Goal: Submit feedback/report problem: Submit feedback/report problem

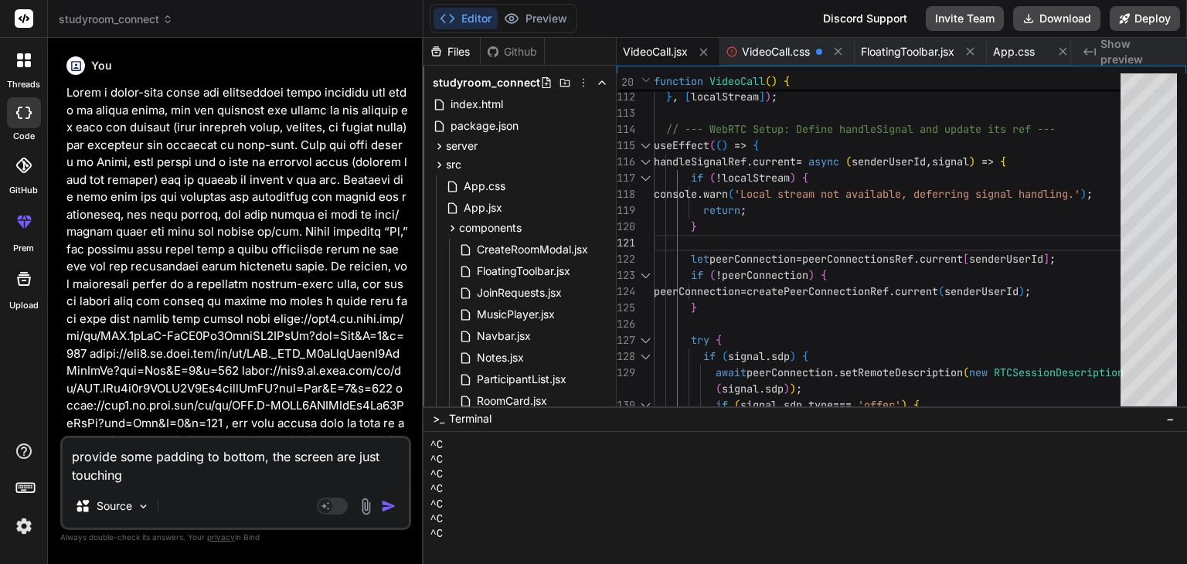
scroll to position [1528, 0]
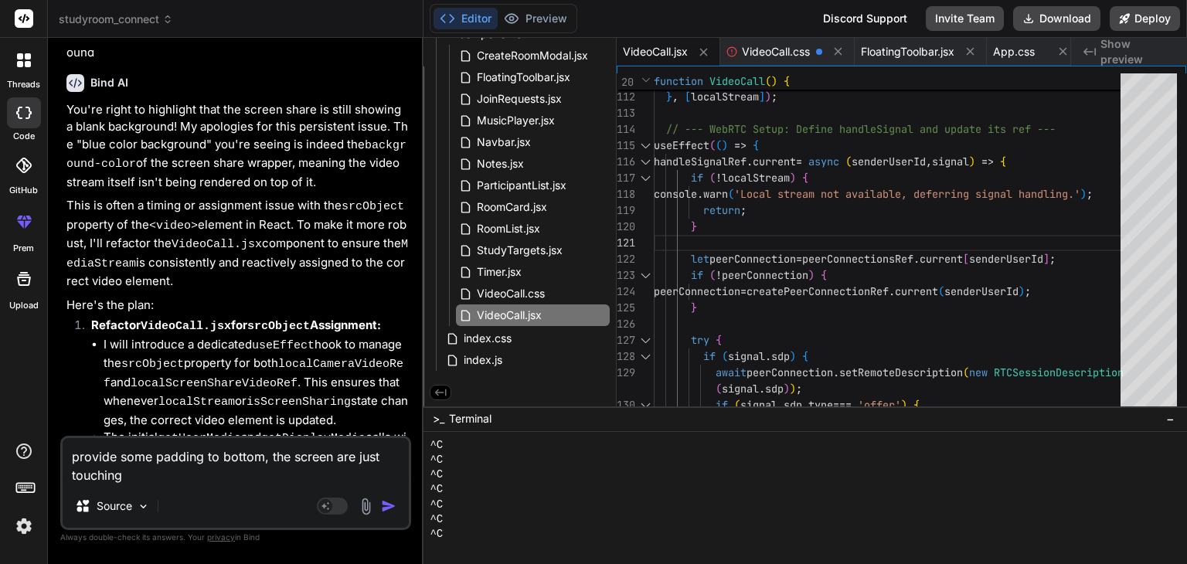
type textarea "provide some padding to bottom, the screen are just touching b"
type textarea "x"
type textarea "provide some padding to bottom, the screen are just touching be"
type textarea "x"
type textarea "provide some padding to bottom, the screen are just touching bel"
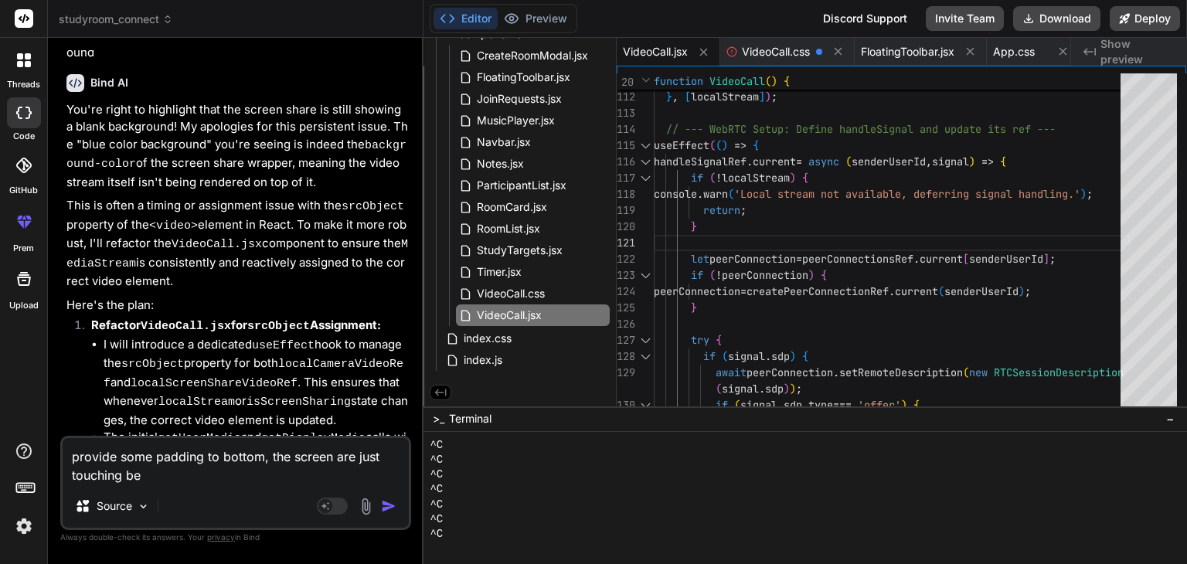
type textarea "x"
type textarea "provide some padding to bottom, the screen are just touching belo"
type textarea "x"
type textarea "provide some padding to bottom, the screen are just touching below"
type textarea "x"
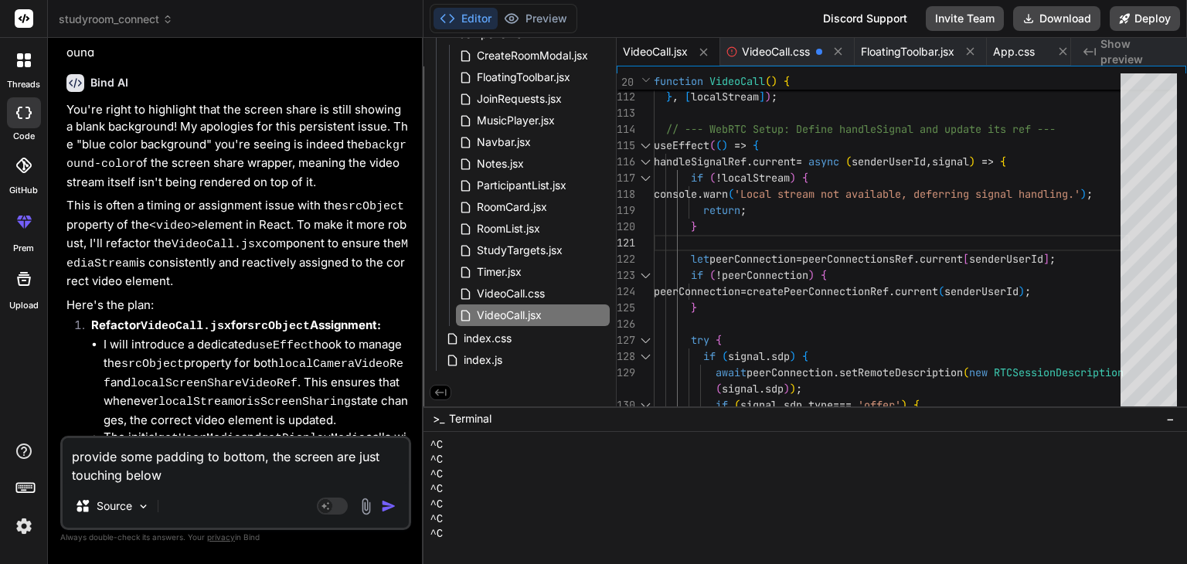
type textarea "provide some padding to bottom, the screen are just touching below"
type textarea "x"
type textarea "provide some padding to bottom, the screen are just touching below a"
type textarea "x"
type textarea "provide some padding to bottom, the screen are just touching below an"
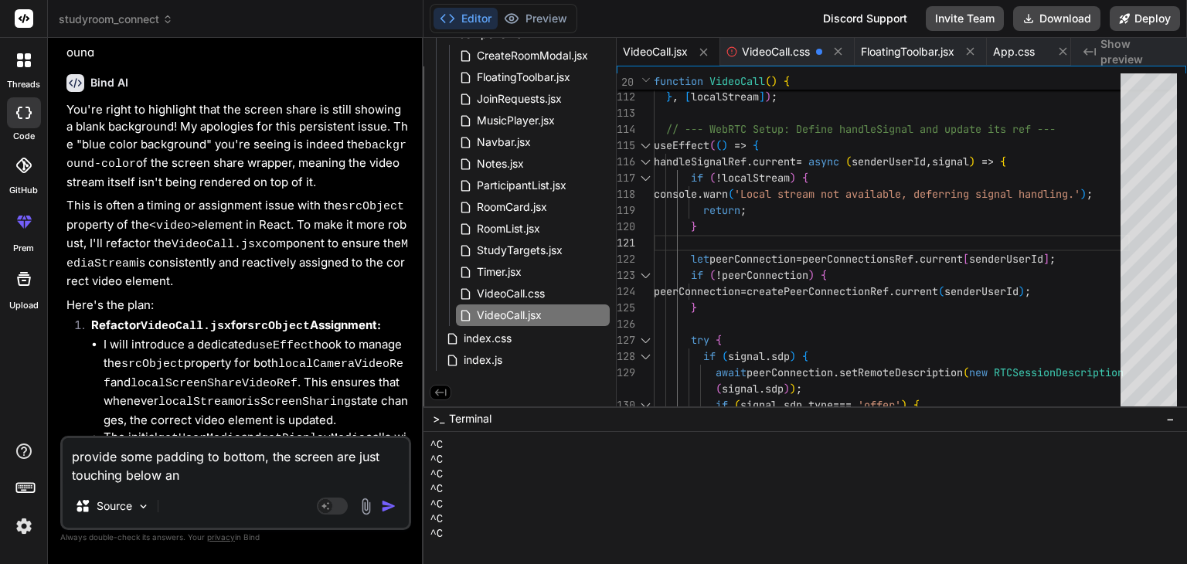
type textarea "x"
type textarea "provide some padding to bottom, the screen are just touching below and"
type textarea "x"
type textarea "provide some padding to bottom, the screen are just touching below and"
type textarea "x"
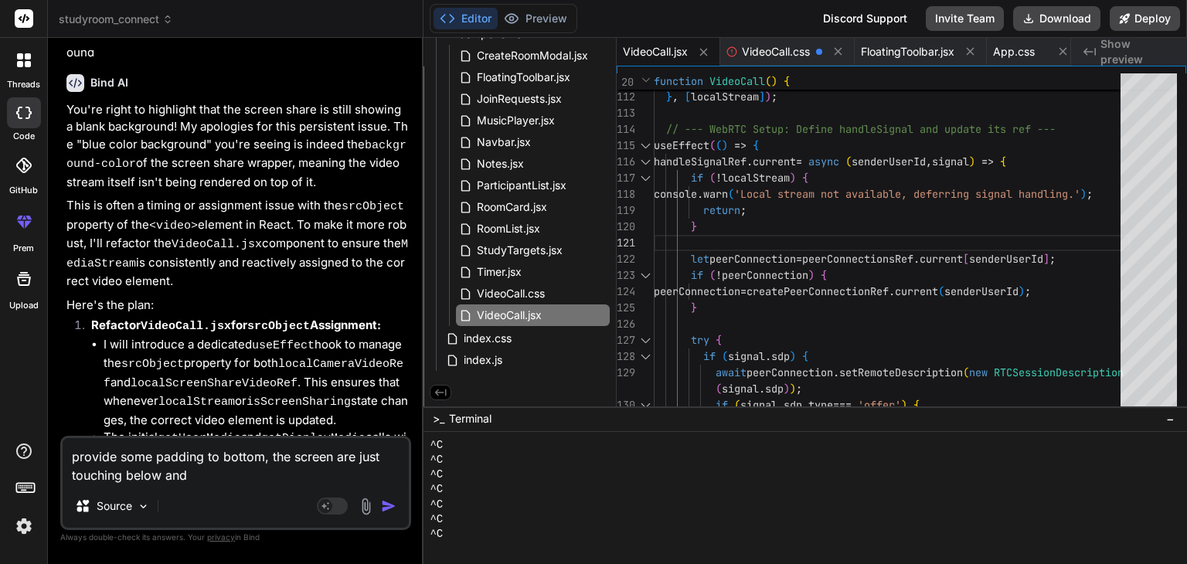
type textarea "provide some padding to bottom, the screen are just touching below and n"
type textarea "x"
type textarea "provide some padding to bottom, the screen are just touching below and no"
type textarea "x"
type textarea "provide some padding to bottom, the screen are just touching below and no"
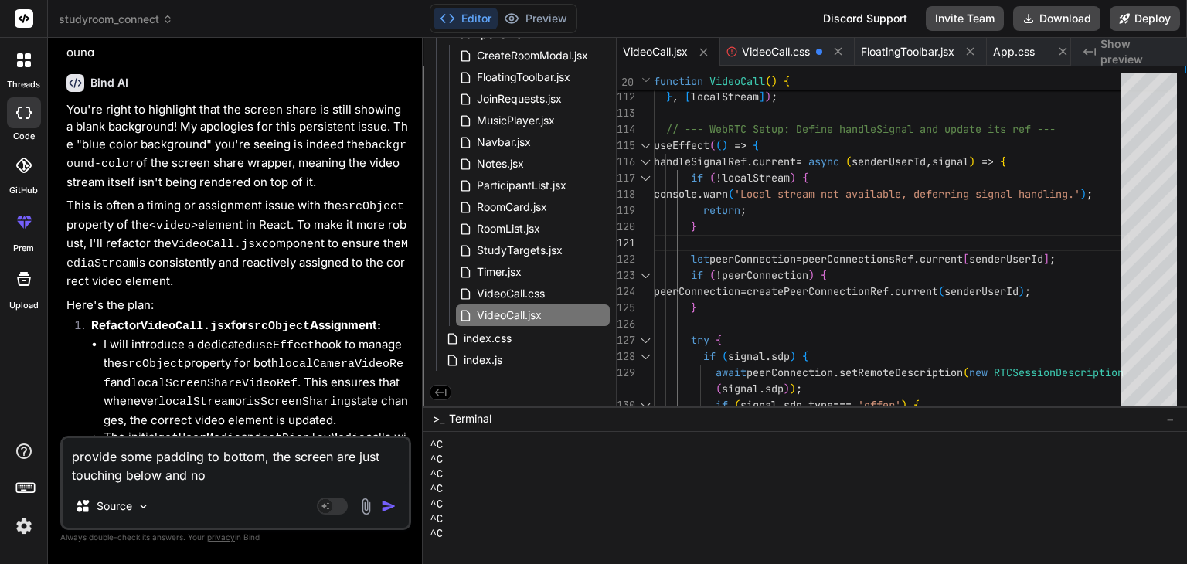
type textarea "x"
type textarea "provide some padding to bottom, the screen are just touching below and no s"
type textarea "x"
type textarea "provide some padding to bottom, the screen are just touching below and no sp"
type textarea "x"
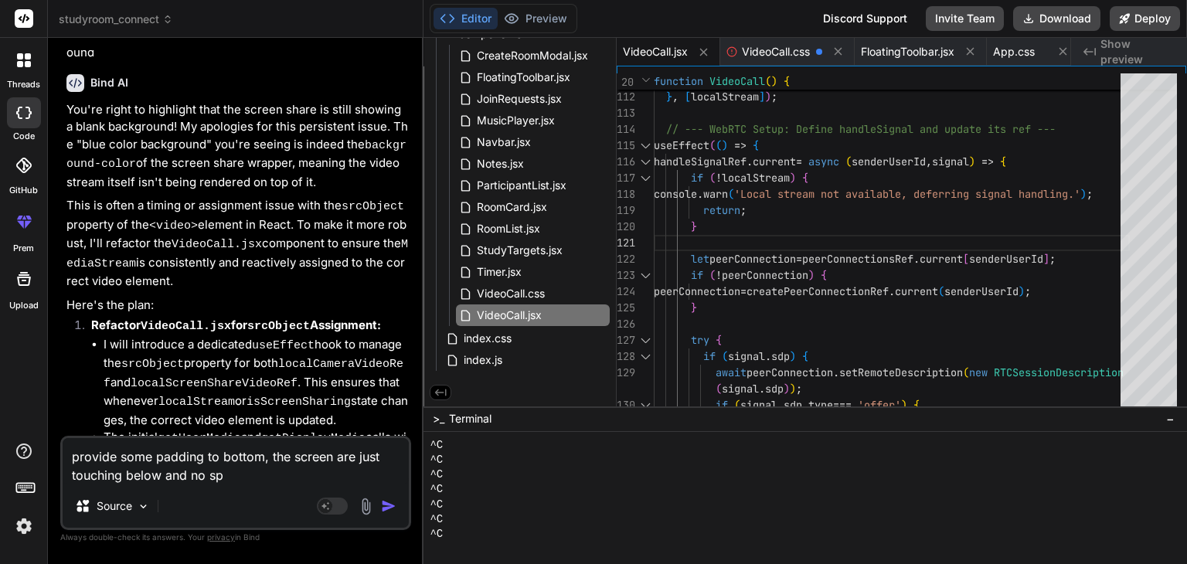
type textarea "provide some padding to bottom, the screen are just touching below and no spa"
type textarea "x"
type textarea "provide some padding to bottom, the screen are just touching below and no spac"
type textarea "x"
type textarea "provide some padding to bottom, the screen are just touching below and no space"
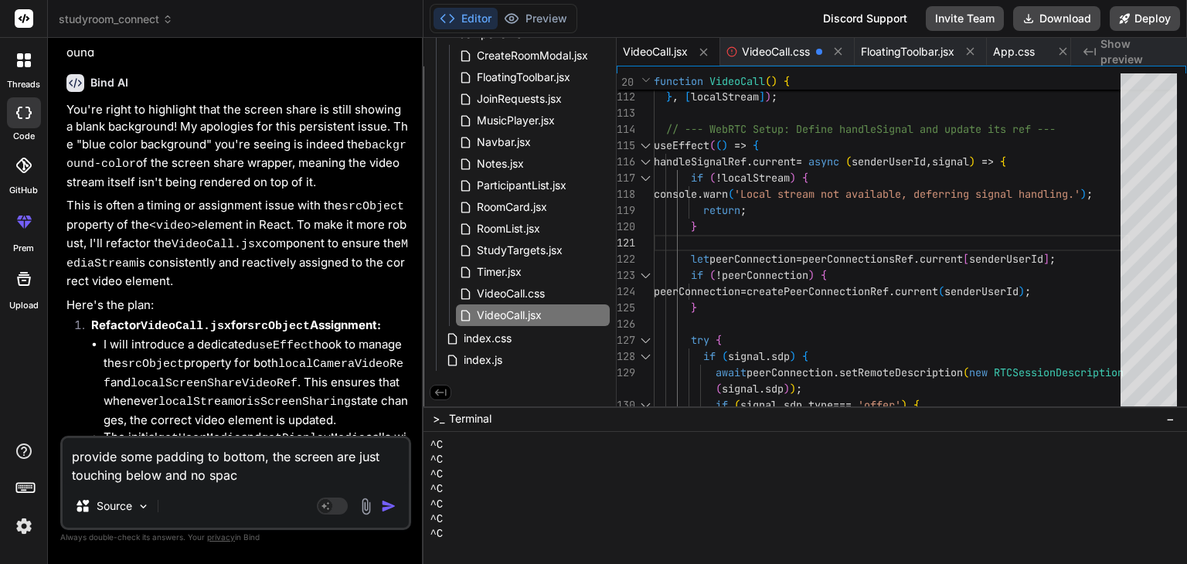
type textarea "x"
type textarea "provide some padding to bottom, the screen are just touching below and no space"
type textarea "x"
type textarea "provide some padding to bottom, the screen are just touching below and no space…"
type textarea "x"
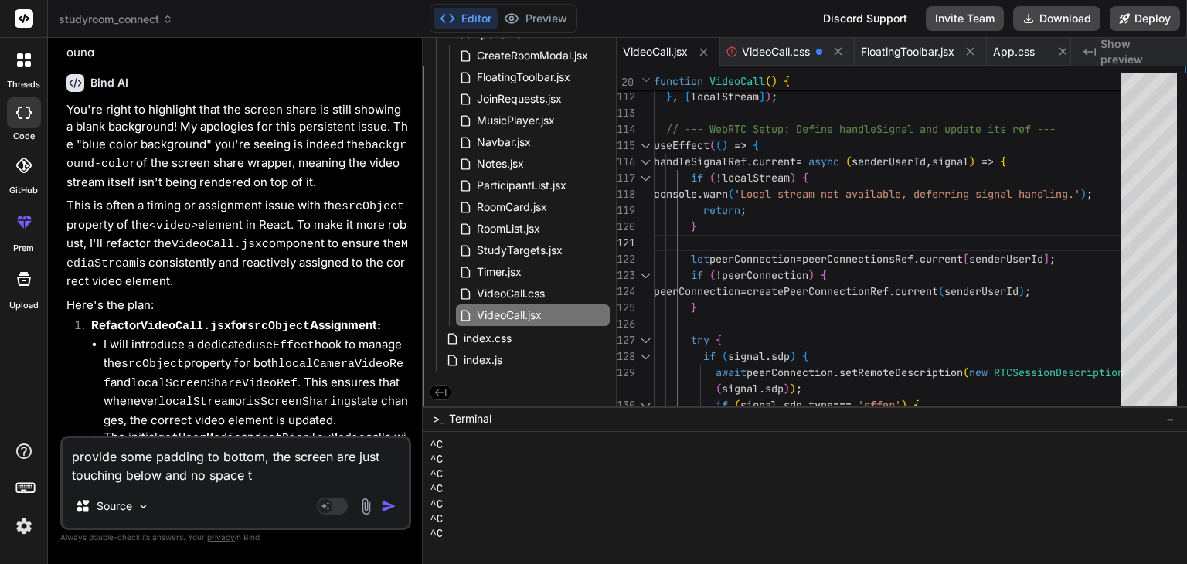
type textarea "provide some padding to bottom, the screen are just touching below and no space…"
type textarea "x"
type textarea "provide some padding to bottom, the screen are just touching below and no space…"
type textarea "x"
type textarea "provide some padding to bottom, the screen are just touching below and no space…"
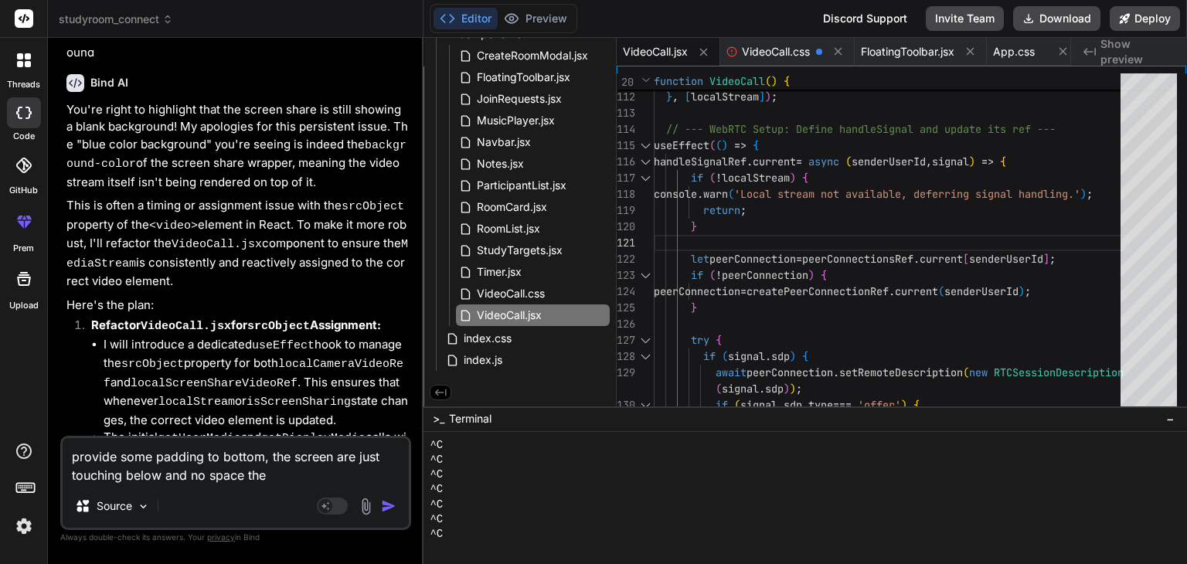
type textarea "x"
type textarea "provide some padding to bottom, the screen are just touching below and no space…"
type textarea "x"
type textarea "provide some padding to bottom, the screen are just touching below and no space…"
type textarea "x"
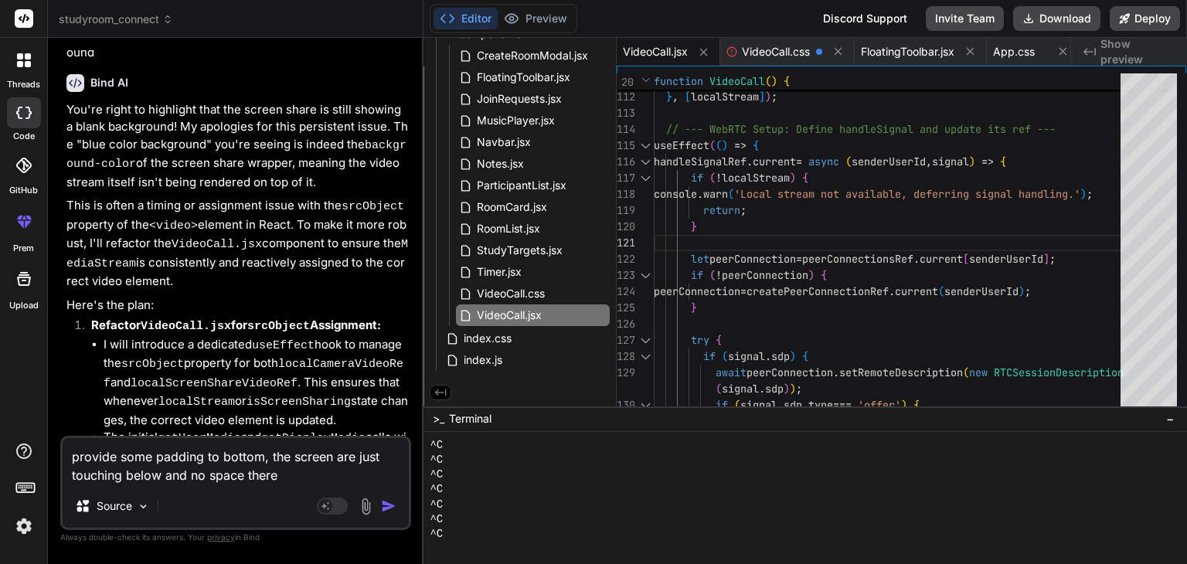
type textarea "provide some padding to bottom, the screen are just touching below and no space…"
type textarea "x"
type textarea "provide some padding to bottom, the screen are just touching below and no space…"
type textarea "x"
type textarea "provide some padding to bottom, the screen are just touching below and no space…"
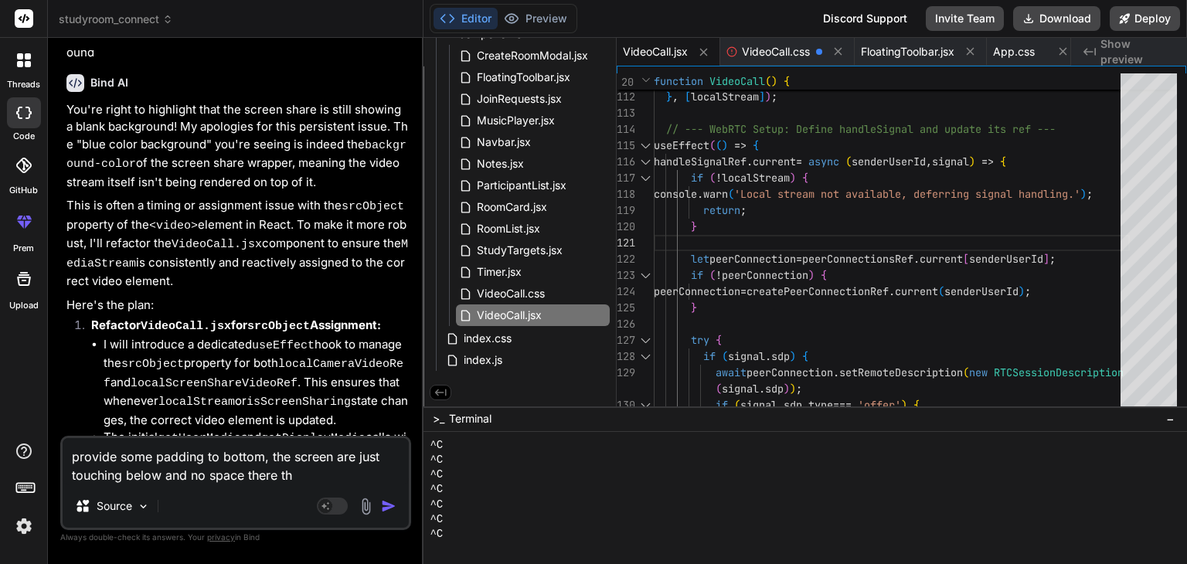
type textarea "x"
type textarea "provide some padding to bottom, the screen are just touching below and no space…"
type textarea "x"
type textarea "provide some padding to bottom, the screen are just touching below and no space…"
type textarea "x"
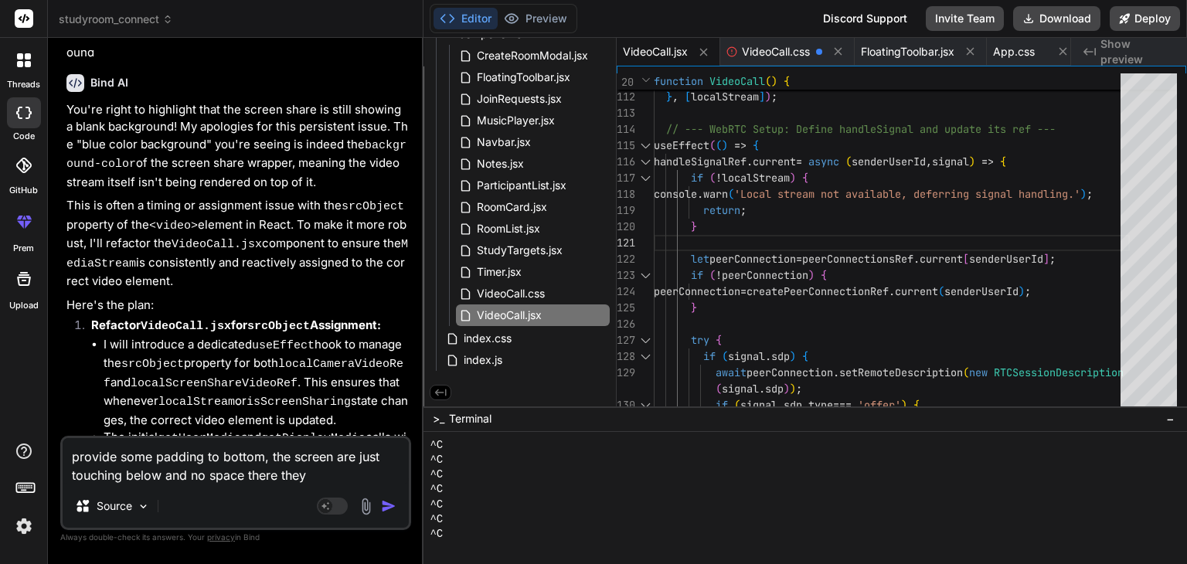
type textarea "provide some padding to bottom, the screen are just touching below and no space…"
type textarea "x"
type textarea "provide some padding to bottom, the screen are just touching below and no space…"
type textarea "x"
type textarea "provide some padding to bottom, the screen are just touching below and no space…"
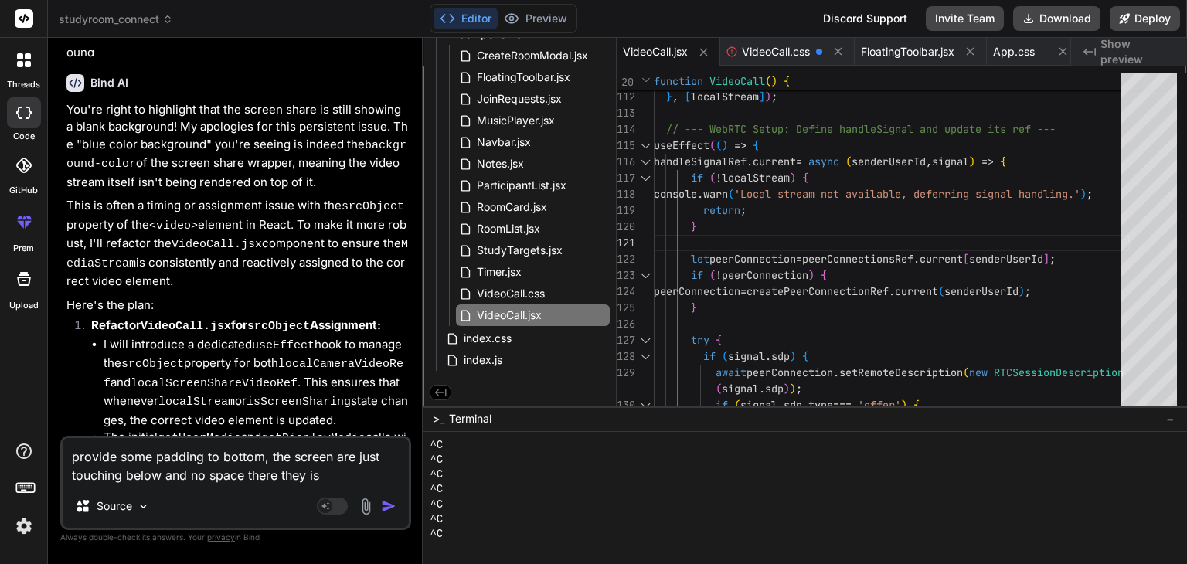
type textarea "x"
type textarea "provide some padding to bottom, the screen are just touching below and no space…"
type textarea "x"
type textarea "provide some padding to bottom, the screen are just touching below and no space…"
type textarea "x"
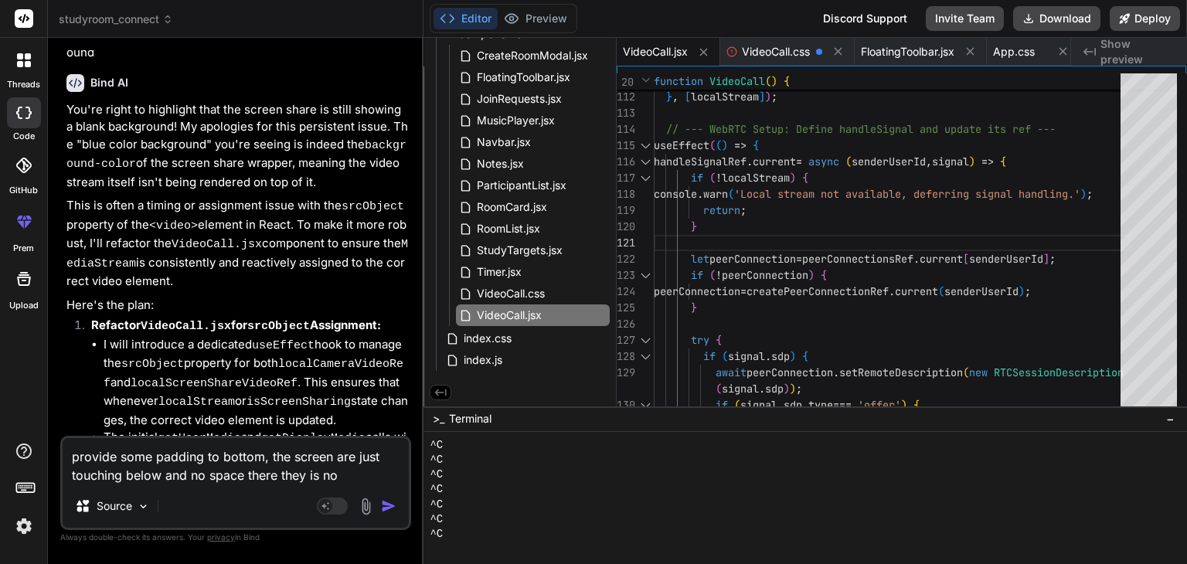
type textarea "provide some padding to bottom, the screen are just touching below and no space…"
type textarea "x"
type textarea "provide some padding to bottom, the screen are just touching below and no space…"
type textarea "x"
type textarea "provide some padding to bottom, the screen are just touching below and no space…"
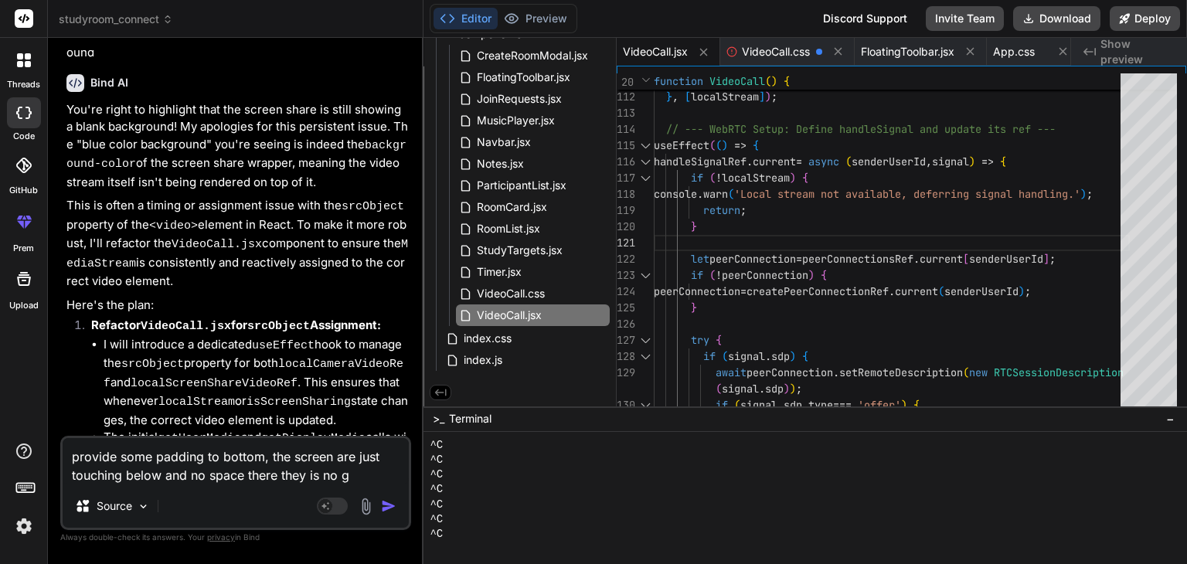
type textarea "x"
type textarea "provide some padding to bottom, the screen are just touching below and no space…"
type textarea "x"
type textarea "provide some padding to bottom, the screen are just touching below and no space…"
type textarea "x"
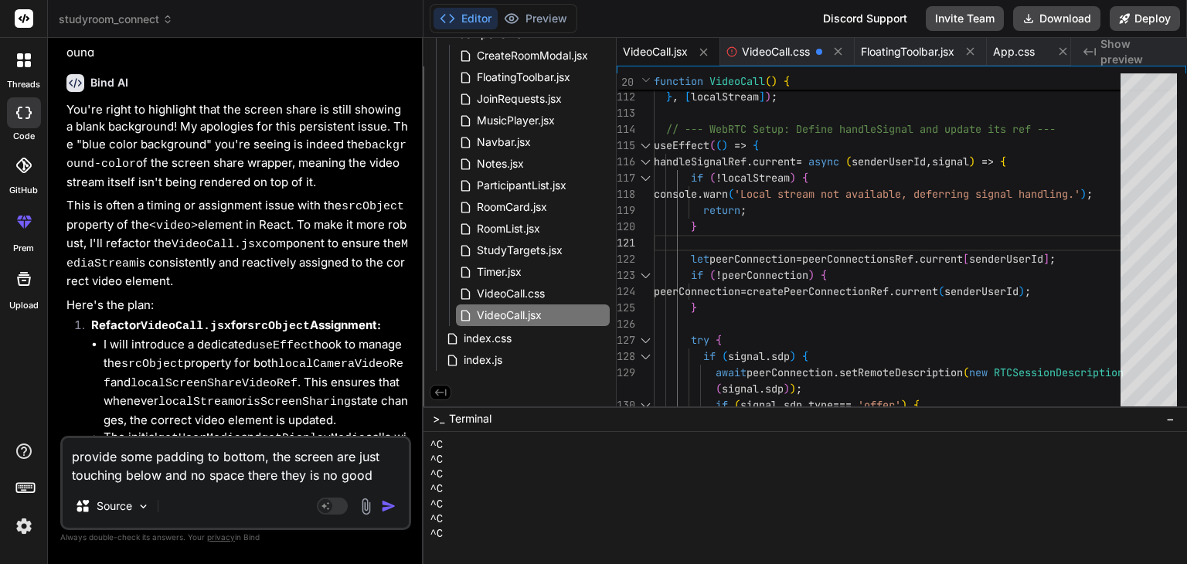
type textarea "provide some padding to bottom, the screen are just touching below and no space…"
type textarea "x"
type textarea "provide some padding to bottom, the screen are just touching below and no space…"
type textarea "x"
type textarea "provide some padding to bottom, the screen are just touching below and no space…"
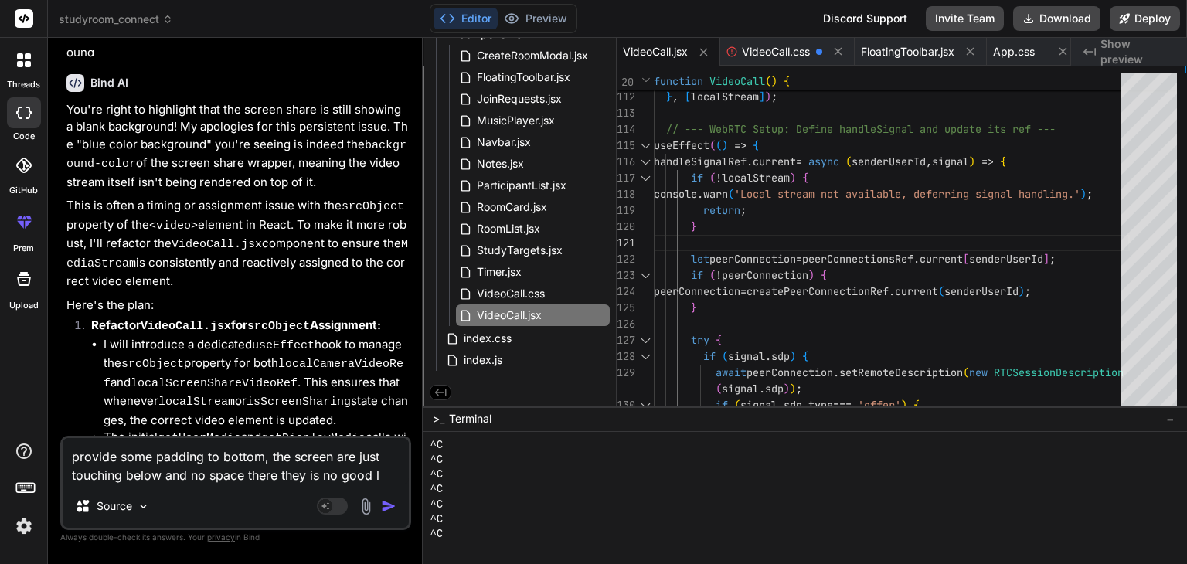
type textarea "x"
type textarea "provide some padding to bottom, the screen are just touching below and no space…"
type textarea "x"
type textarea "provide some padding to bottom, the screen are just touching below and no space…"
type textarea "x"
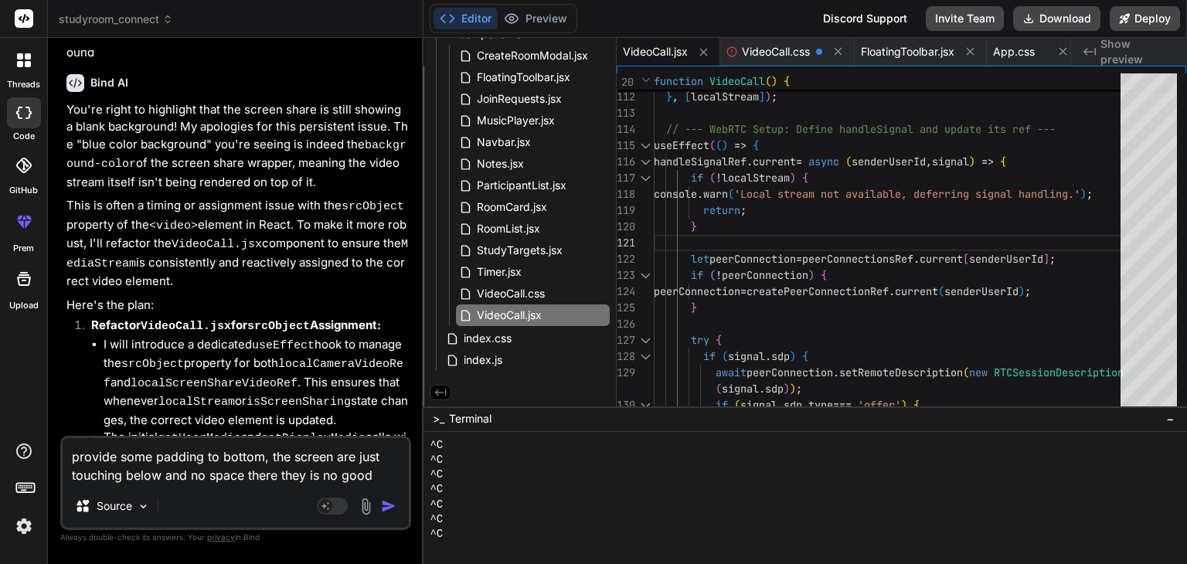
type textarea "provide some padding to bottom, the screen are just touching below and no space…"
type textarea "x"
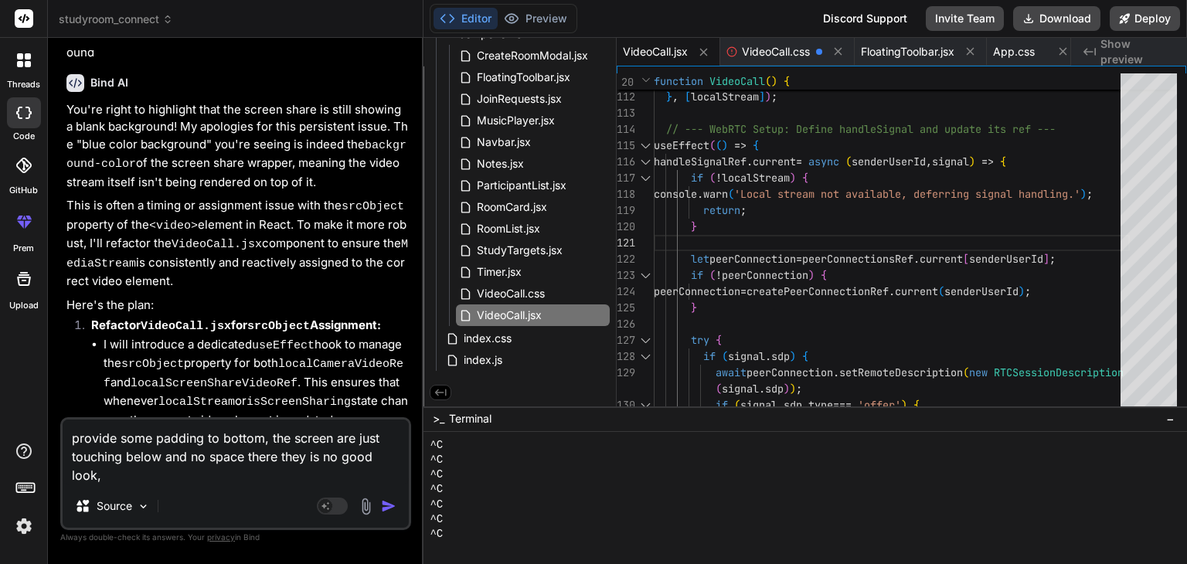
type textarea "provide some padding to bottom, the screen are just touching below and no space…"
type textarea "x"
type textarea "provide some padding to bottom, the screen are just touching below and no space…"
type textarea "x"
type textarea "provide some padding to bottom, the screen are just touching below and no space…"
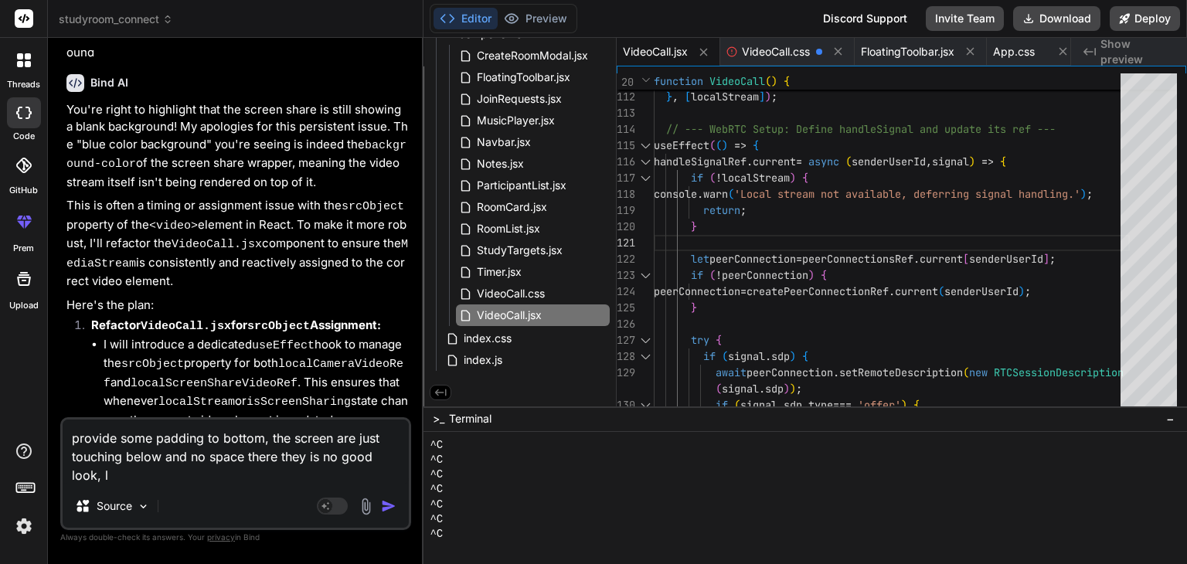
type textarea "x"
type textarea "provide some padding to bottom, the screen are just touching below and no space…"
type textarea "x"
type textarea "provide some padding to bottom, the screen are just touching below and no space…"
type textarea "x"
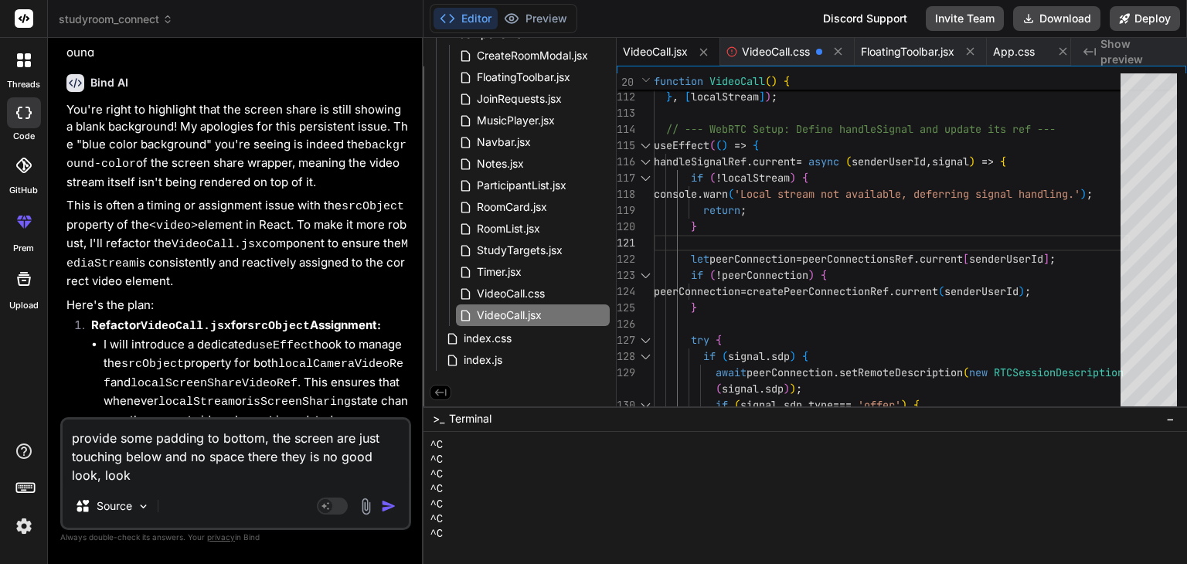
type textarea "provide some padding to bottom, the screen are just touching below and no space…"
type textarea "x"
type textarea "provide some padding to bottom, the screen are just touching below and no space…"
type textarea "x"
type textarea "provide some padding to bottom, the screen are just touching below and no space…"
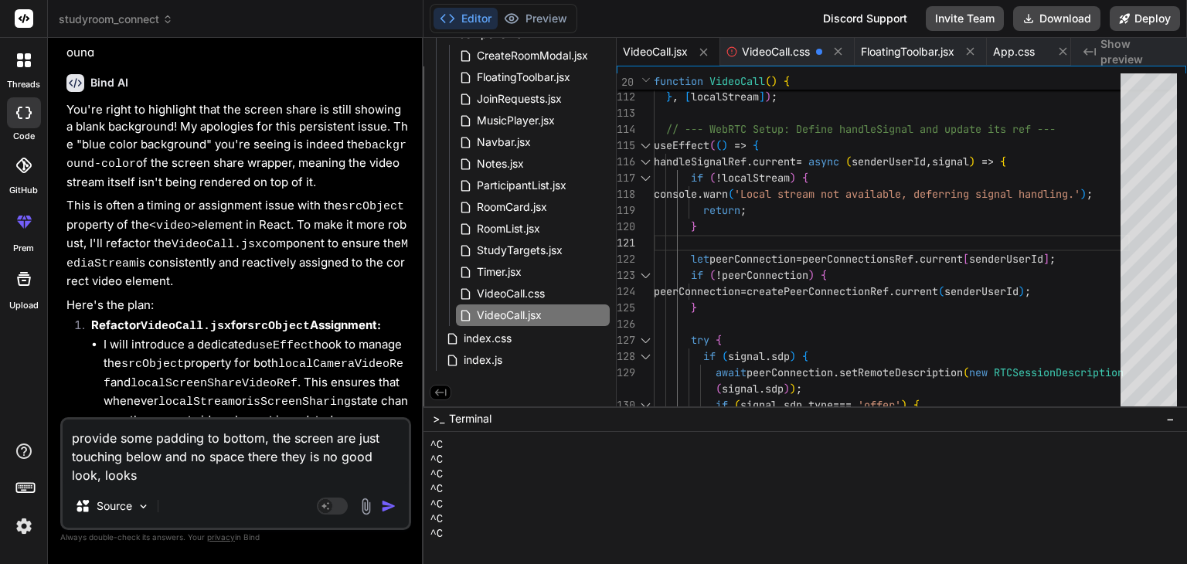
type textarea "x"
type textarea "provide some padding to bottom, the screen are just touching below and no space…"
type textarea "x"
type textarea "provide some padding to bottom, the screen are just touching below and no space…"
type textarea "x"
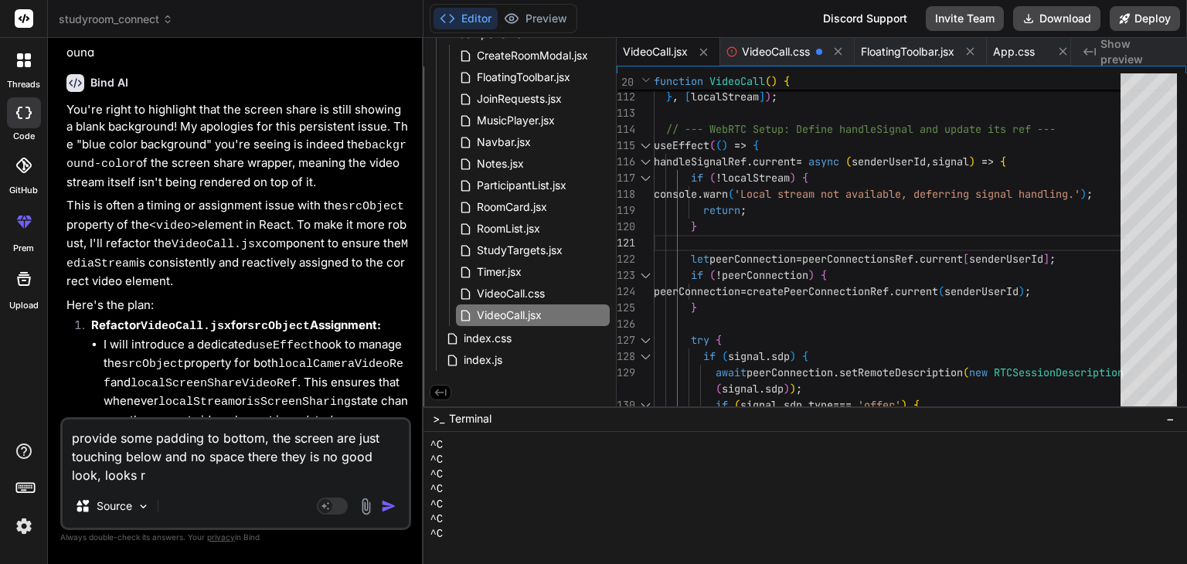
type textarea "provide some padding to bottom, the screen are just touching below and no space…"
type textarea "x"
type textarea "provide some padding to bottom, the screen are just touching below and no space…"
type textarea "x"
type textarea "provide some padding to bottom, the screen are just touching below and no space…"
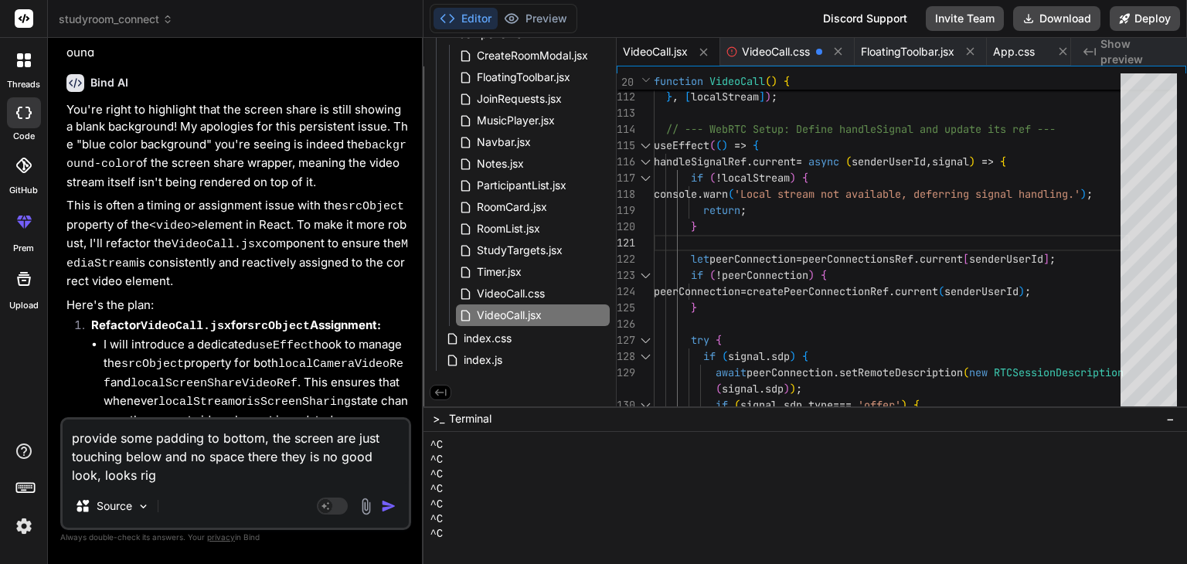
type textarea "x"
type textarea "provide some padding to bottom, the screen are just touching below and no space…"
type textarea "x"
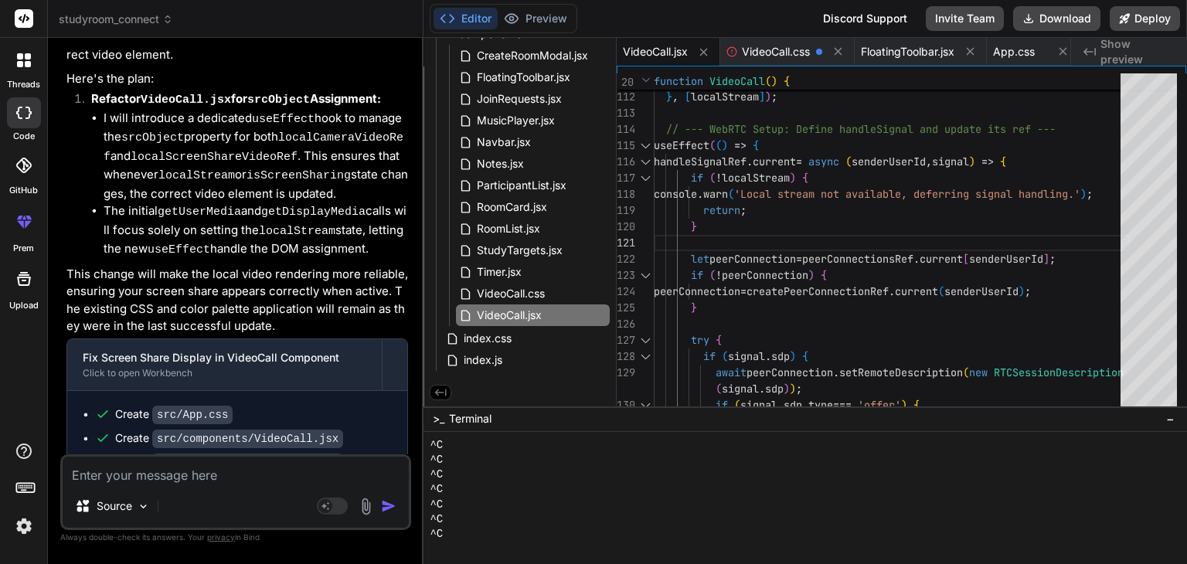
scroll to position [18811, 0]
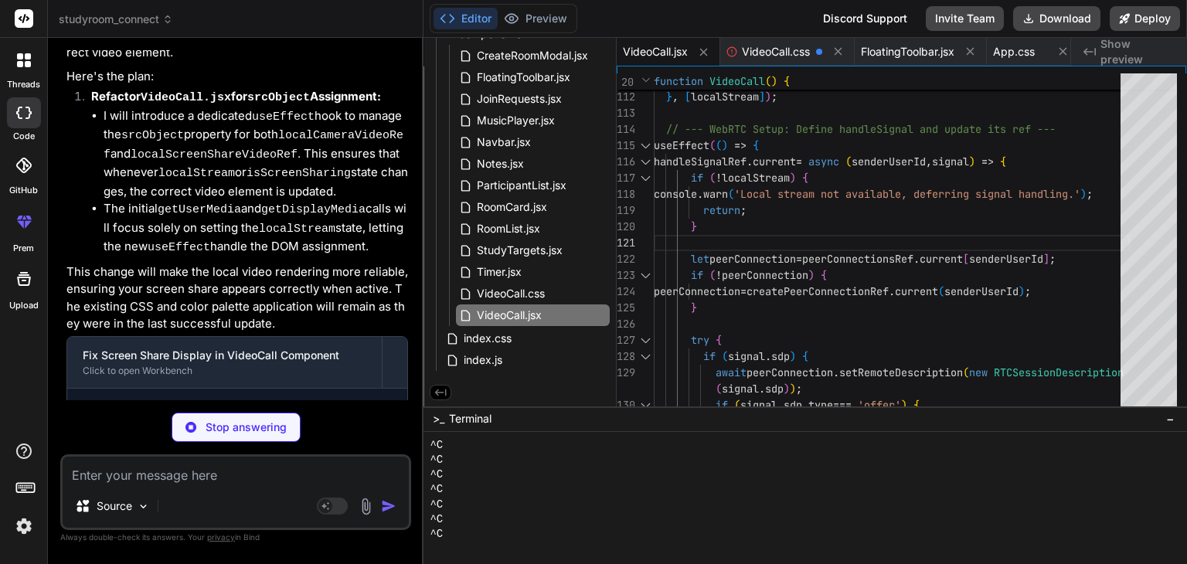
type textarea "x"
type textarea ".room-grid { grid-template-columns: 1fr; /* Single column on smaller screens */…"
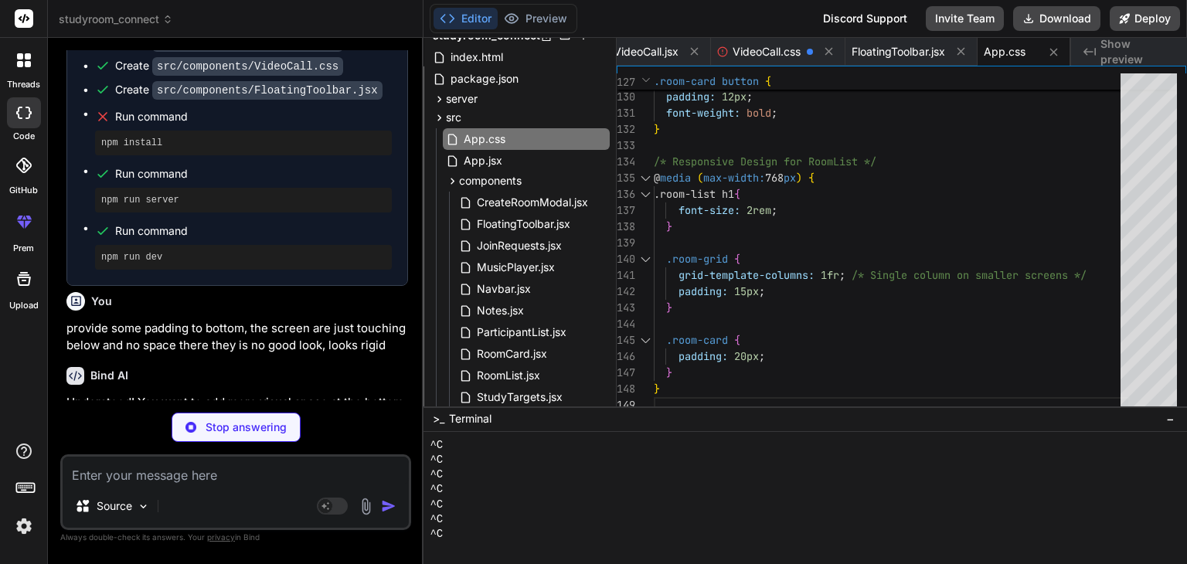
scroll to position [45, 0]
click at [518, 138] on div "App.css" at bounding box center [526, 142] width 167 height 22
type textarea "x"
type textarea "padding: 12px; font-weight: bold; } /* Responsive Design for RoomList */ @media…"
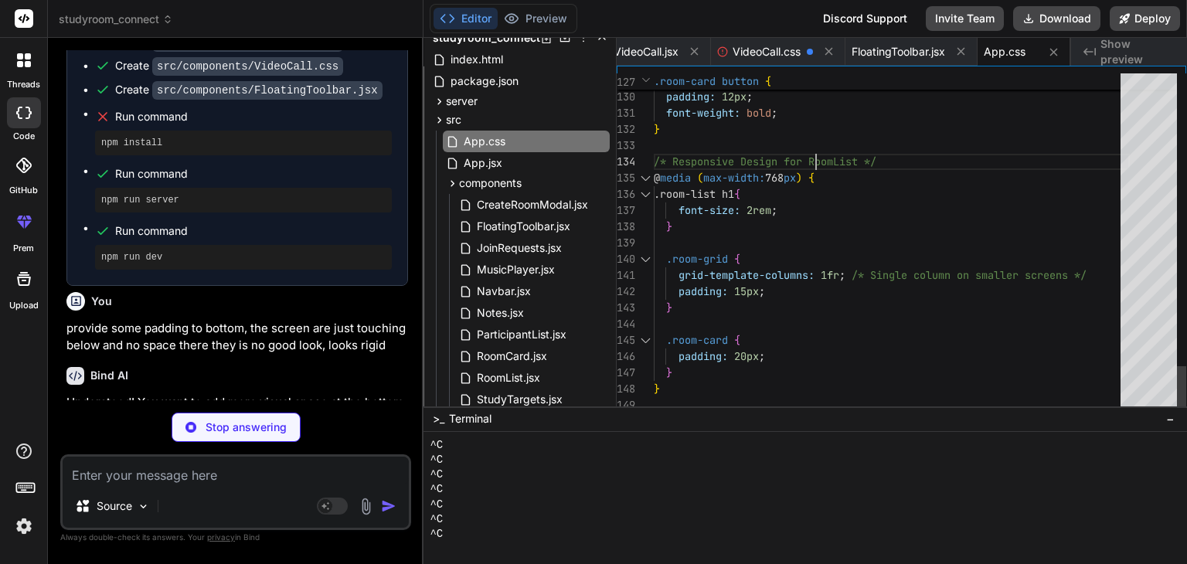
type textarea "x"
type textarea "/* Color Palette */ :root { --primary-bg: #89A8B2; /* Primary Background */ --c…"
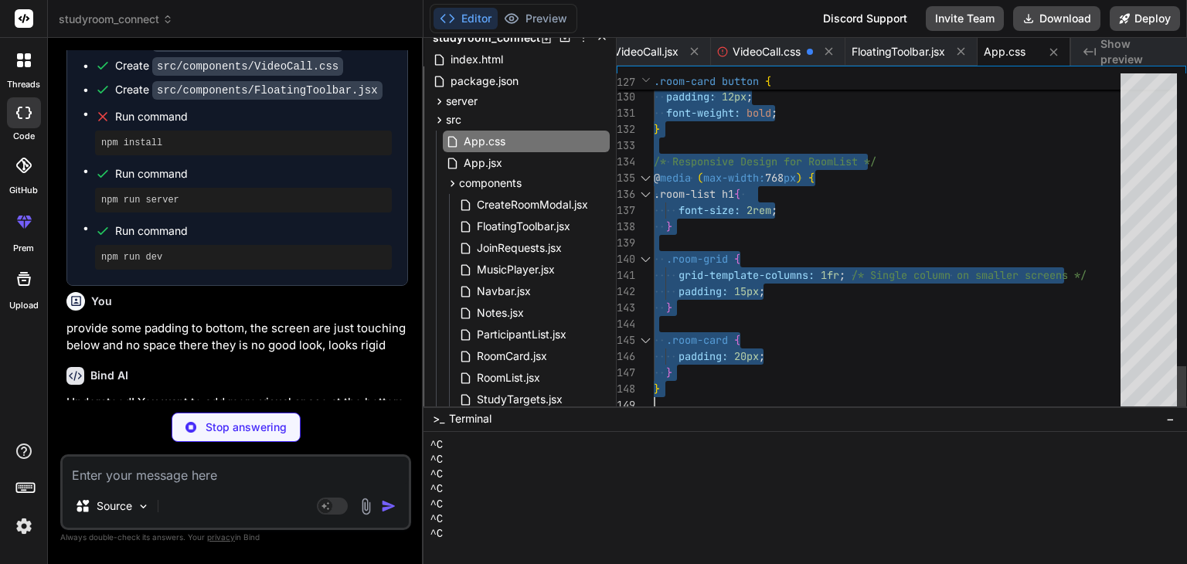
type textarea "x"
type textarea "padding: 12px; font-weight: bold; } /* Responsive Design for RoomList */ @media…"
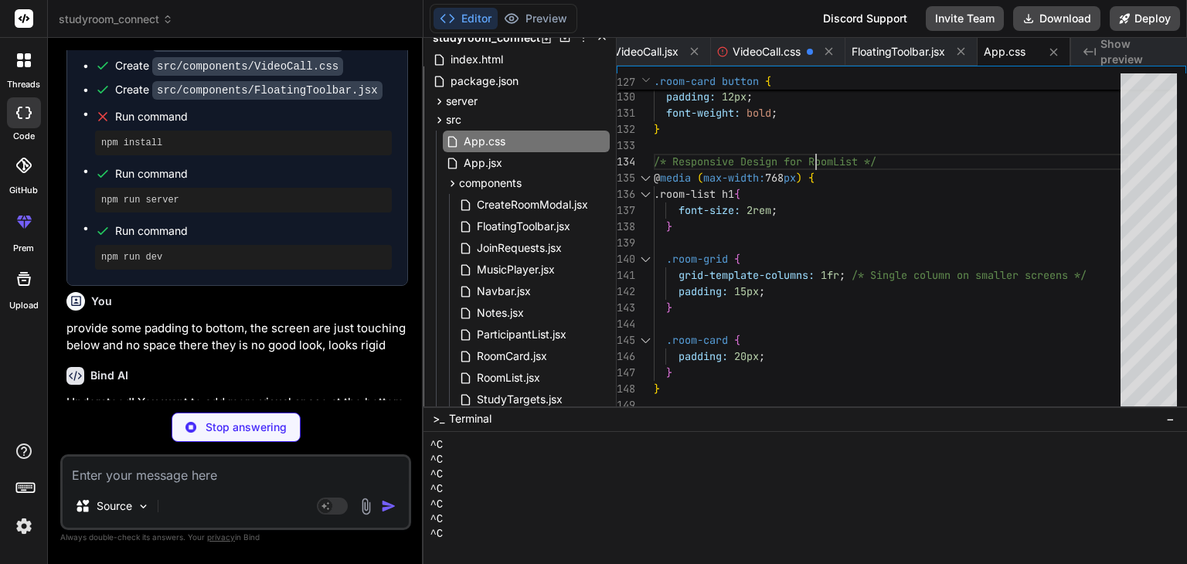
type textarea "x"
type textarea "</div> )} </div> </div> ); } export default VideoCall;"
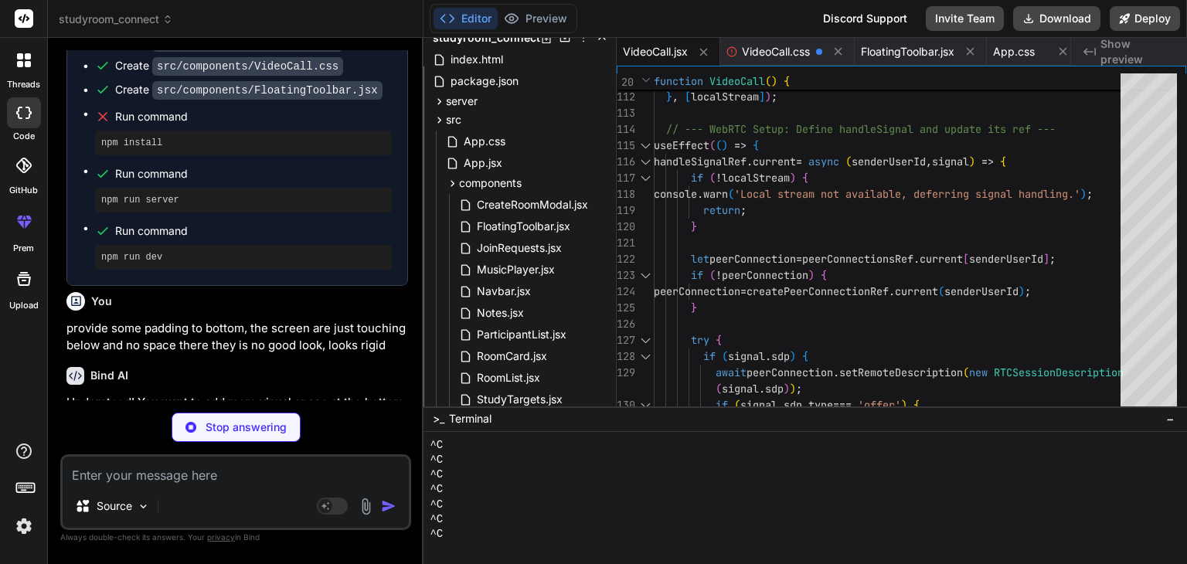
type textarea "x"
type textarea "padding: 8px; } .notes-panel textarea { min-height: 60px; } }"
type textarea "x"
type textarea ".notes-panel, .timer-panel, .music-player-panel { padding: 8px; } .notes-panel …"
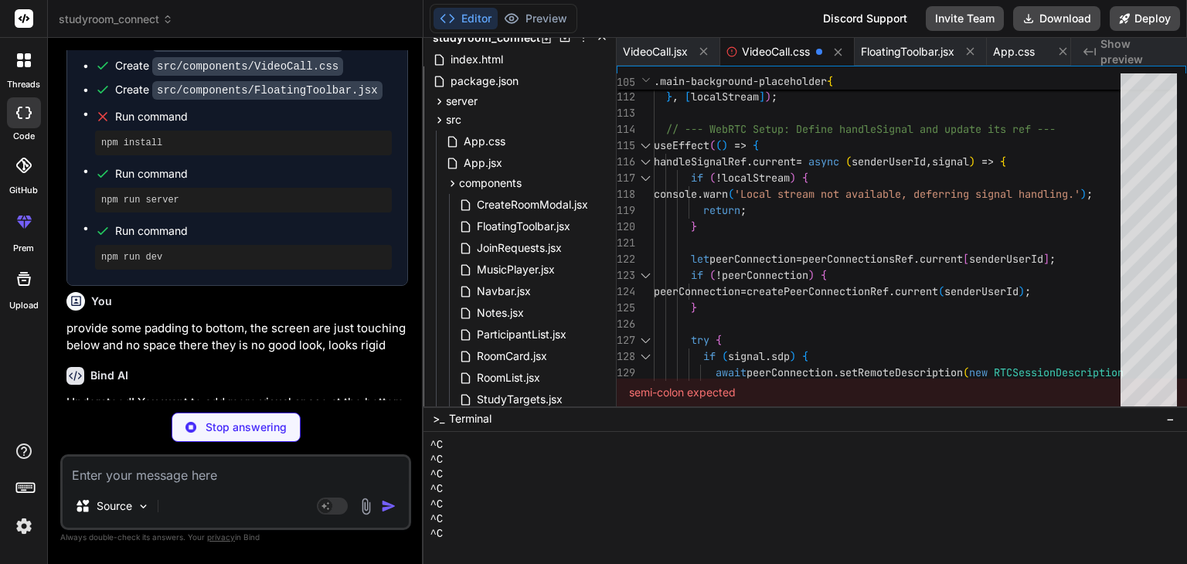
type textarea "x"
type textarea "} export default FloatingToolbar;"
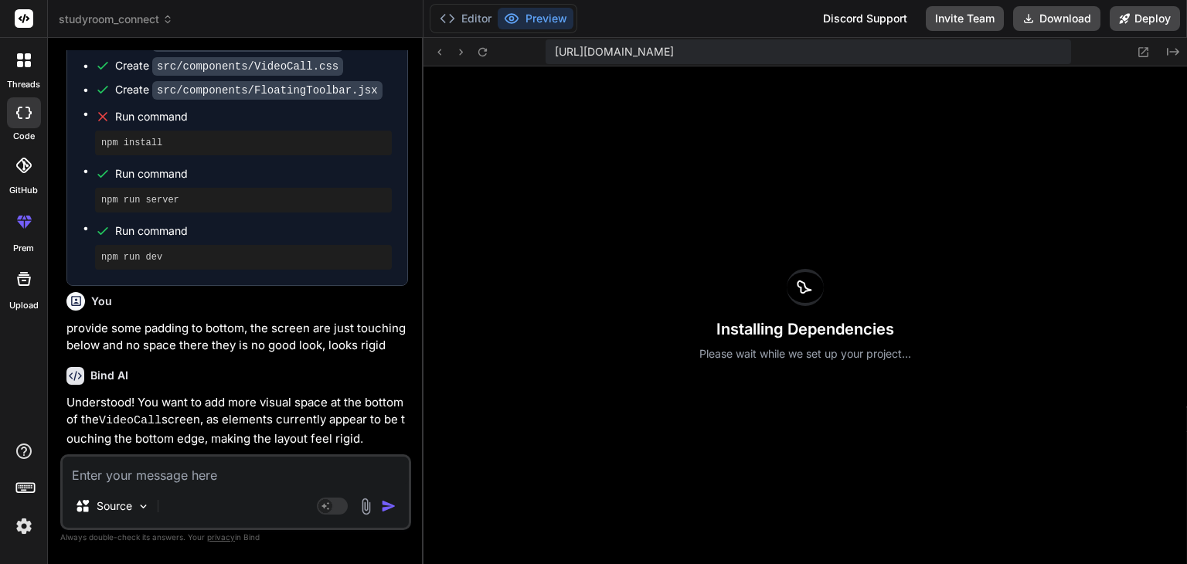
type textarea "x"
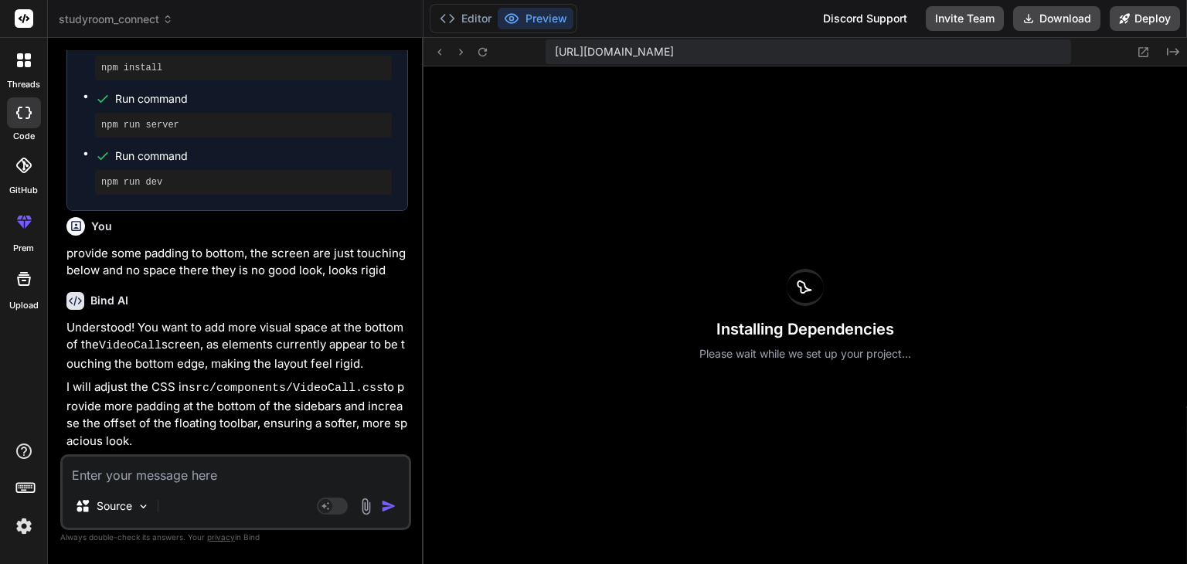
scroll to position [19279, 0]
click at [458, 14] on button "Editor" at bounding box center [466, 19] width 64 height 22
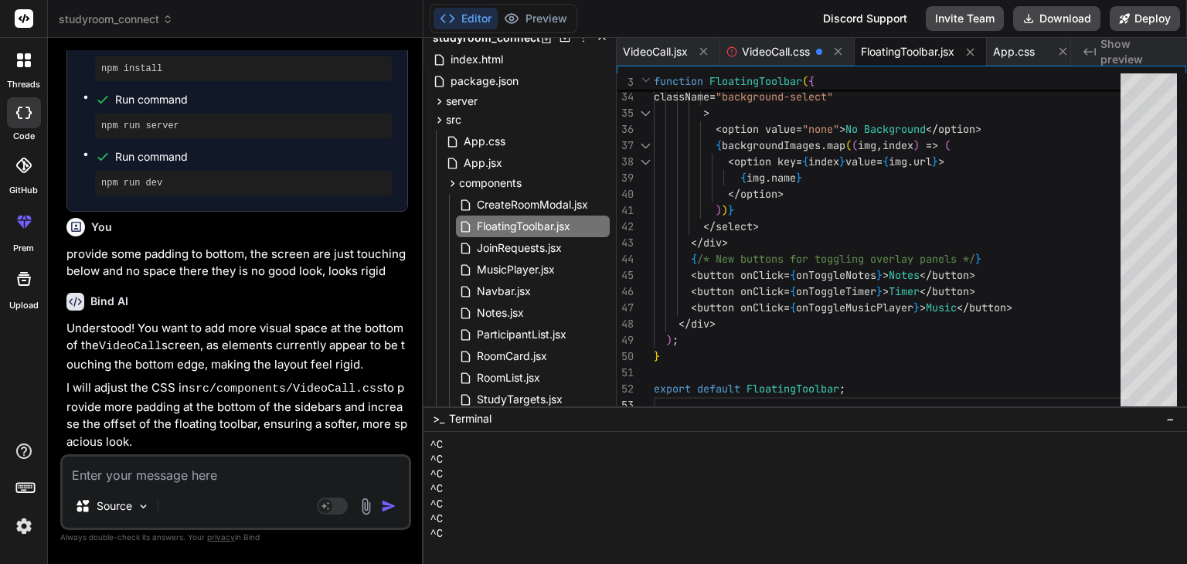
click at [185, 477] on textarea at bounding box center [236, 471] width 346 height 28
type textarea "n"
type textarea "x"
type textarea "p"
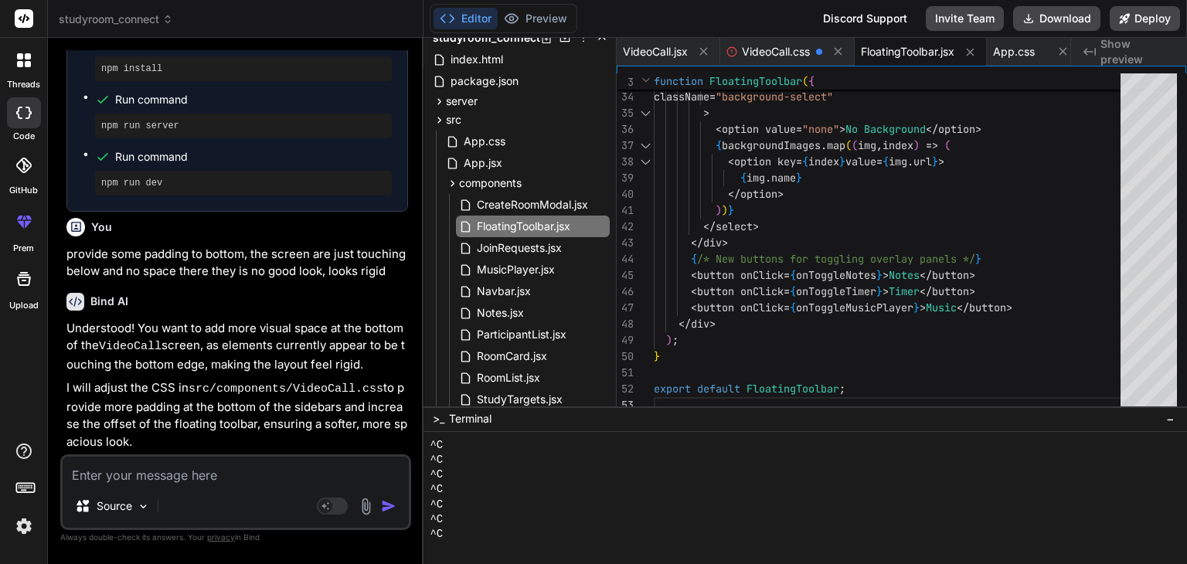
type textarea "x"
type textarea "pl"
type textarea "x"
type textarea "ple"
type textarea "x"
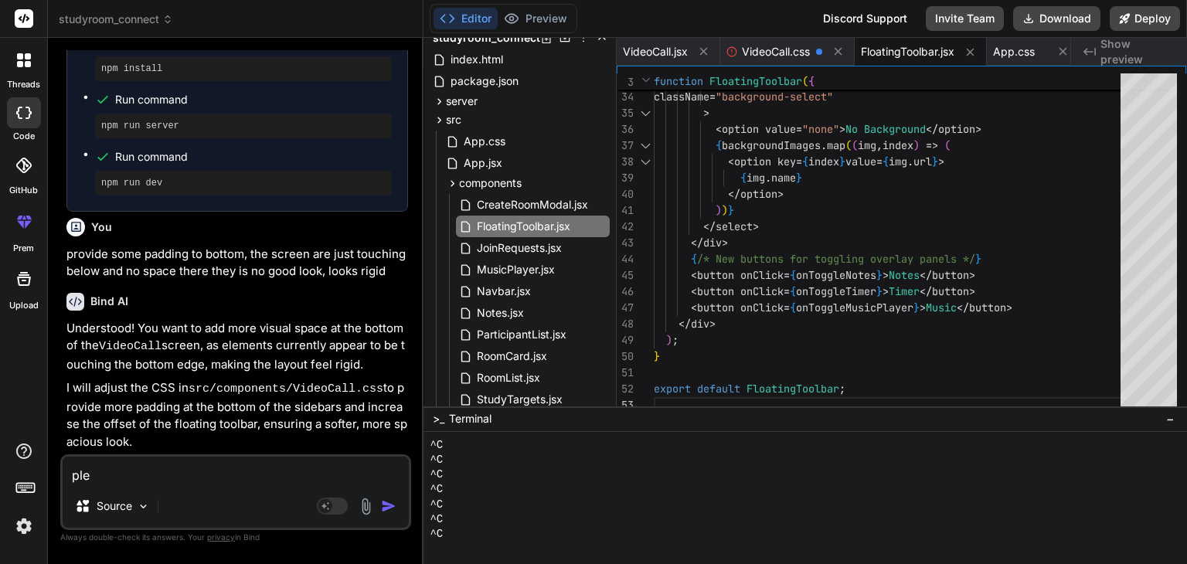
type textarea "plea"
type textarea "x"
type textarea "pleas"
type textarea "x"
type textarea "please"
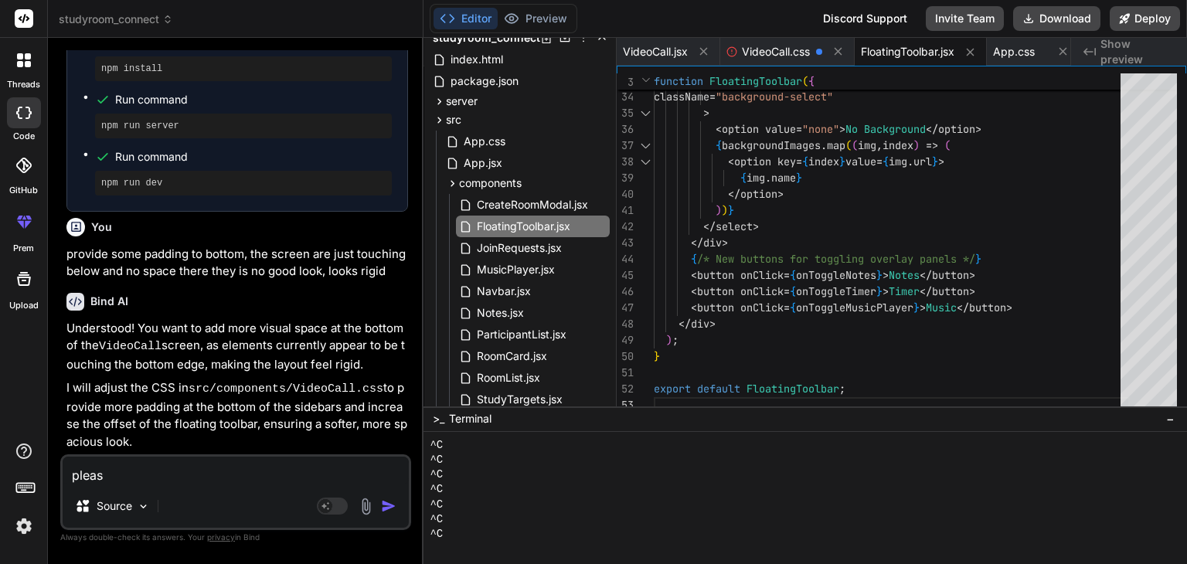
type textarea "x"
type textarea "please"
type textarea "x"
type textarea "please j"
type textarea "x"
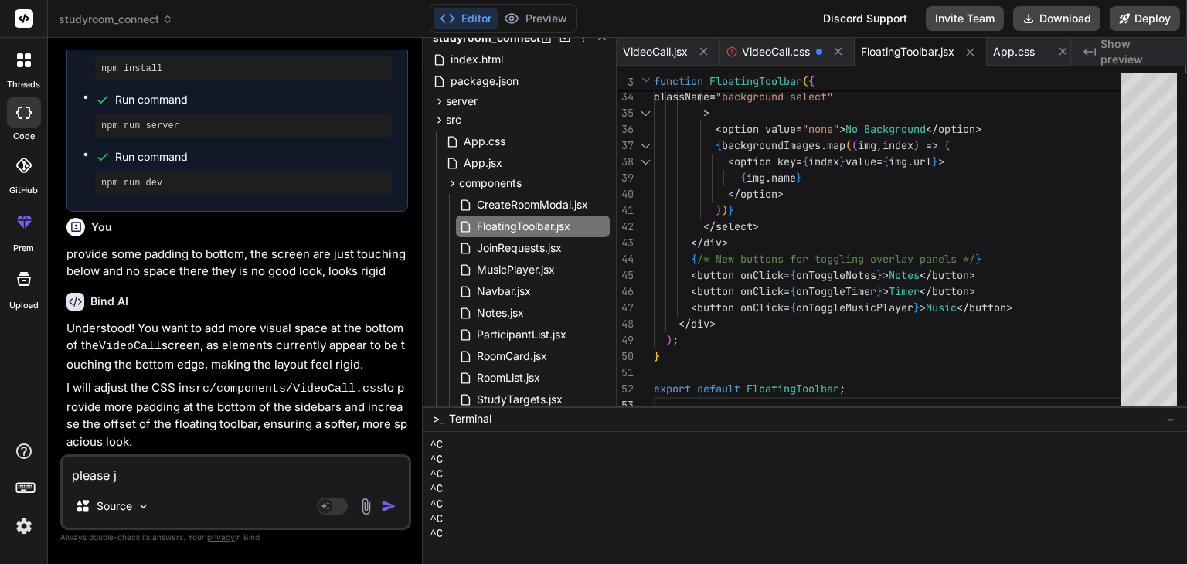
type textarea "please ju"
type textarea "x"
type textarea "please jus"
type textarea "x"
type textarea "please just"
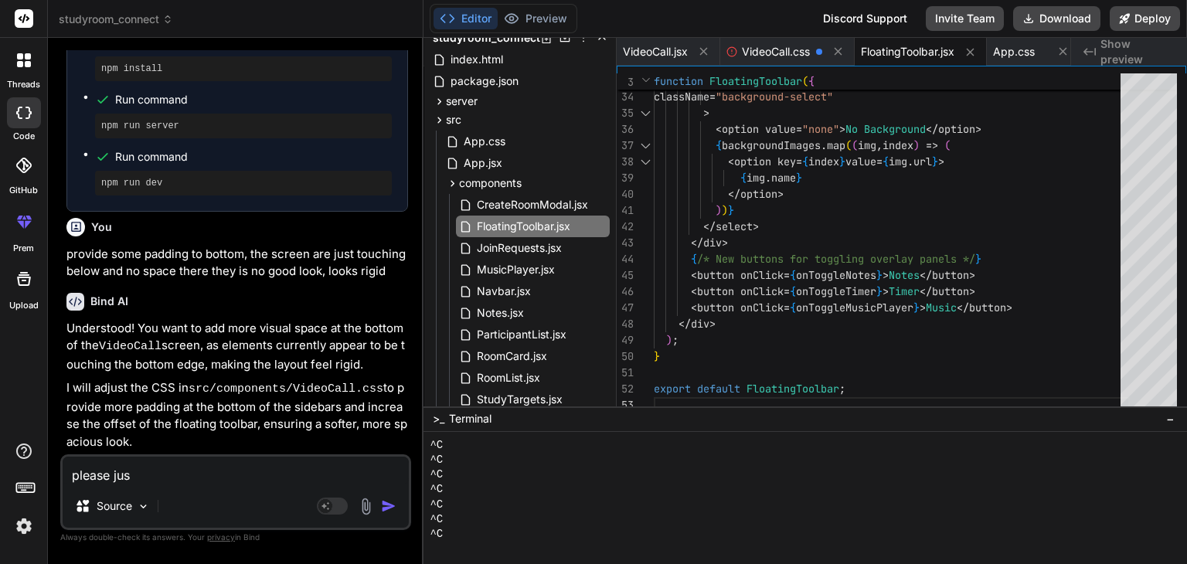
type textarea "x"
type textarea "please just"
type textarea "x"
type textarea "please just p"
type textarea "x"
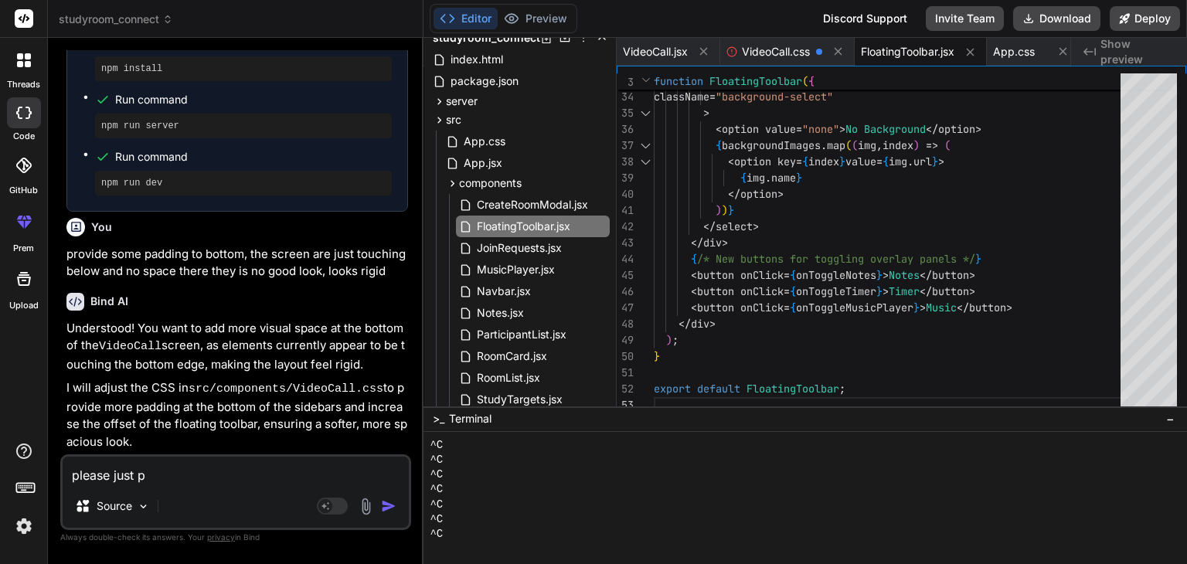
type textarea "please just po"
type textarea "x"
type textarea "please just poi"
type textarea "x"
type textarea "please just poin"
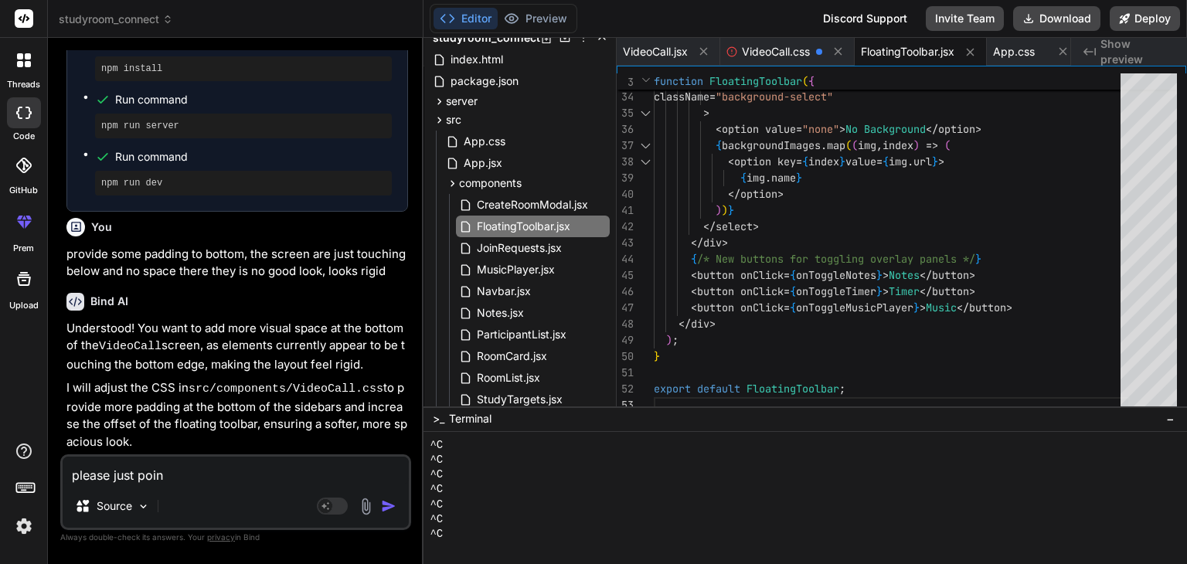
type textarea "x"
type textarea "please just point"
type textarea "x"
type textarea "please just point"
type textarea "x"
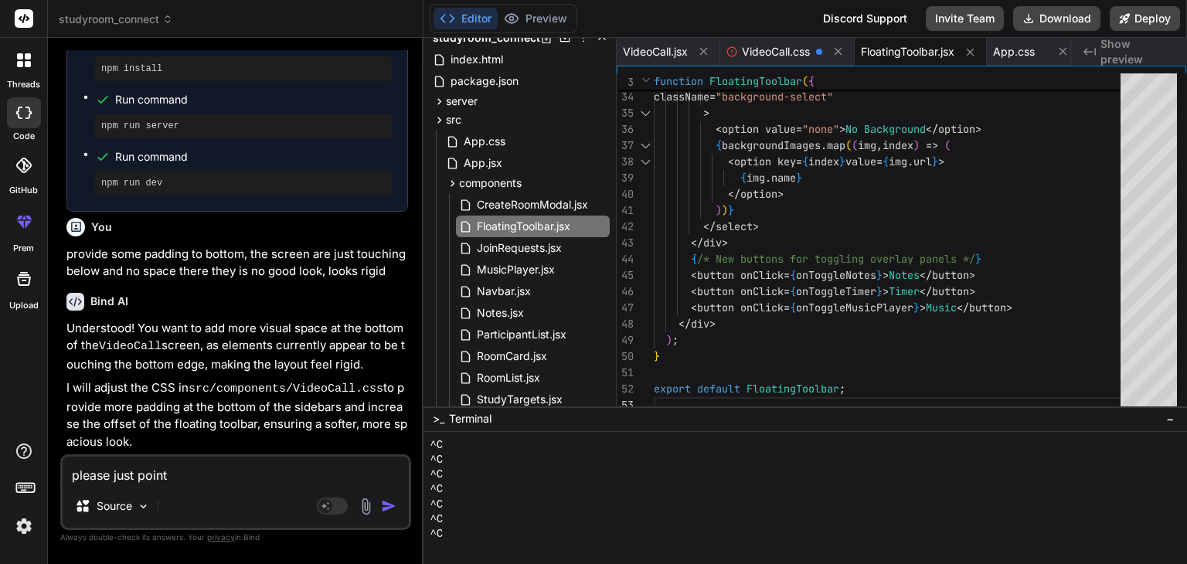
type textarea "please just point o"
type textarea "x"
type textarea "please just point ou"
type textarea "x"
type textarea "please just point out"
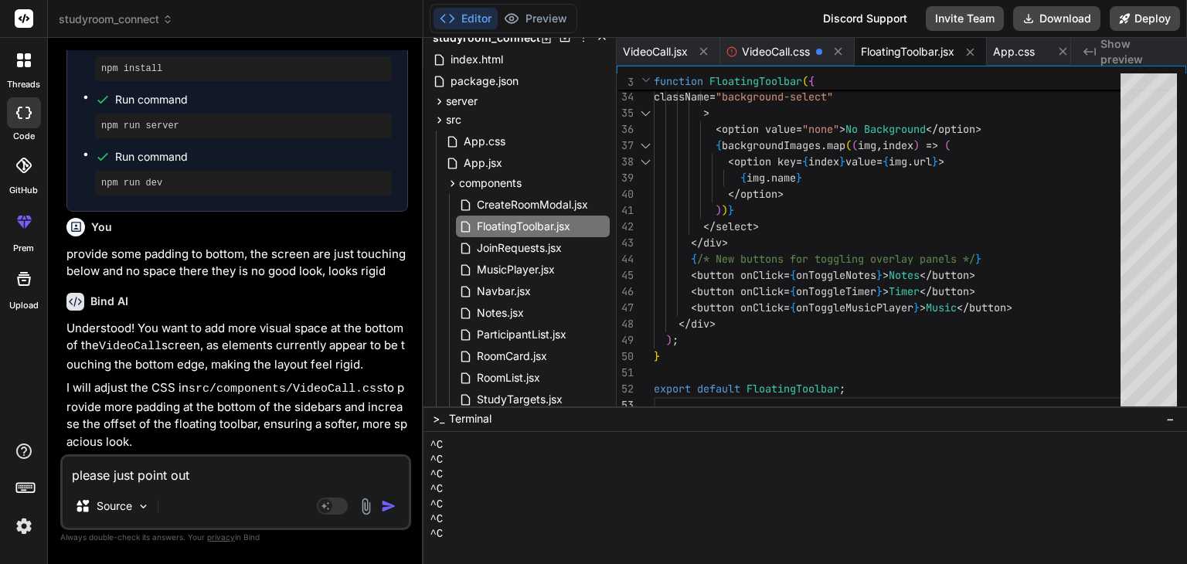
type textarea "x"
type textarea "please just point out"
type textarea "x"
type textarea "please just point out w"
type textarea "x"
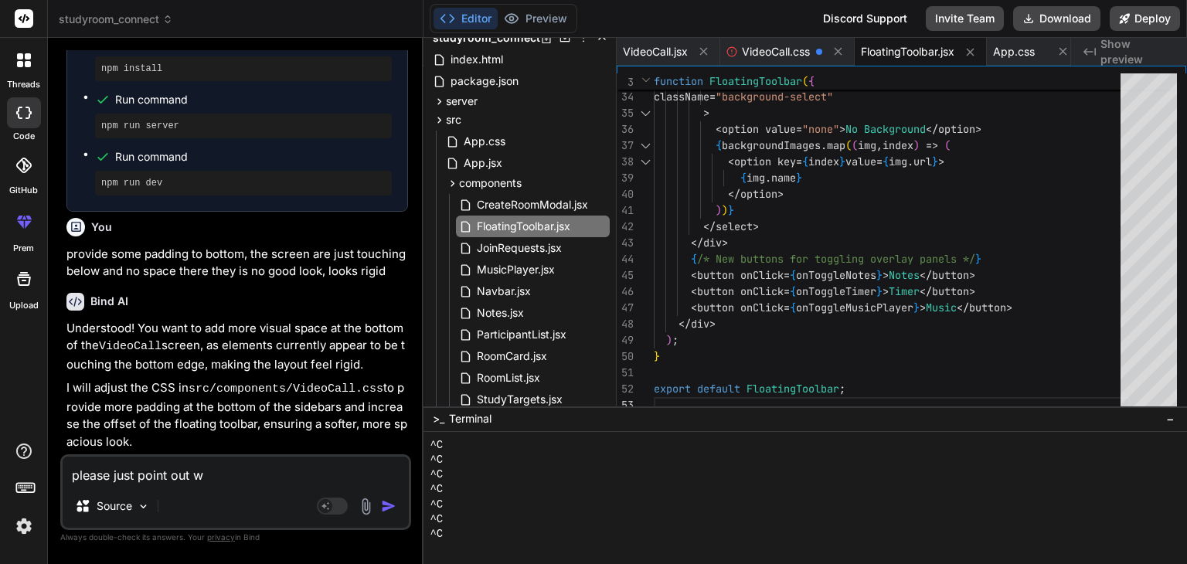
type textarea "please just point out wh"
type textarea "x"
type textarea "please just point out whe"
type textarea "x"
type textarea "please just point out wher"
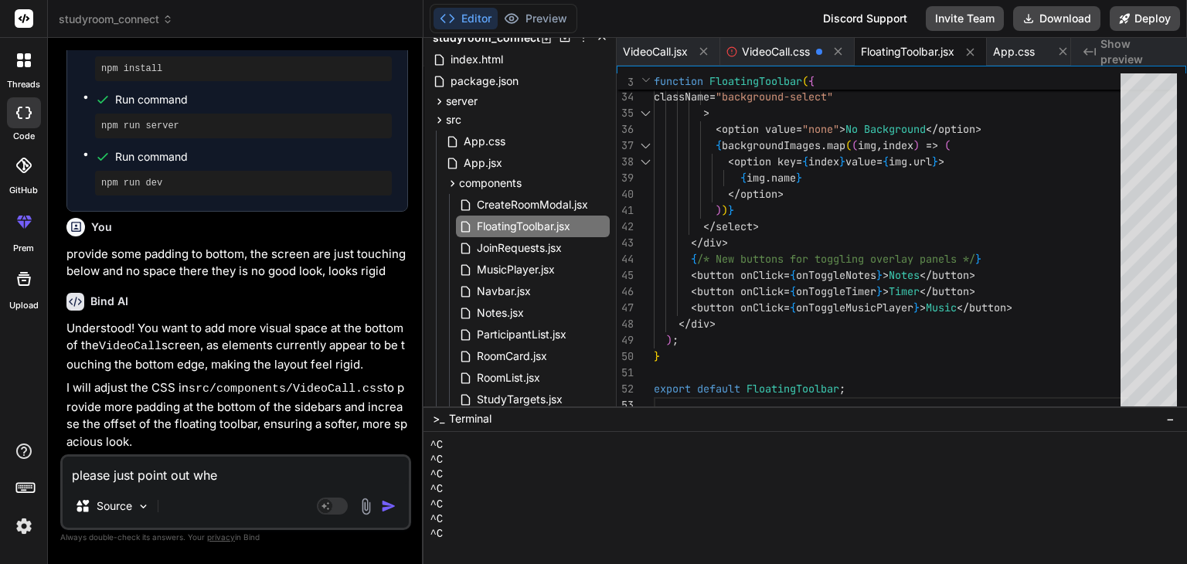
type textarea "x"
type textarea "please just point out where"
type textarea "x"
type textarea "please just point out where"
type textarea "x"
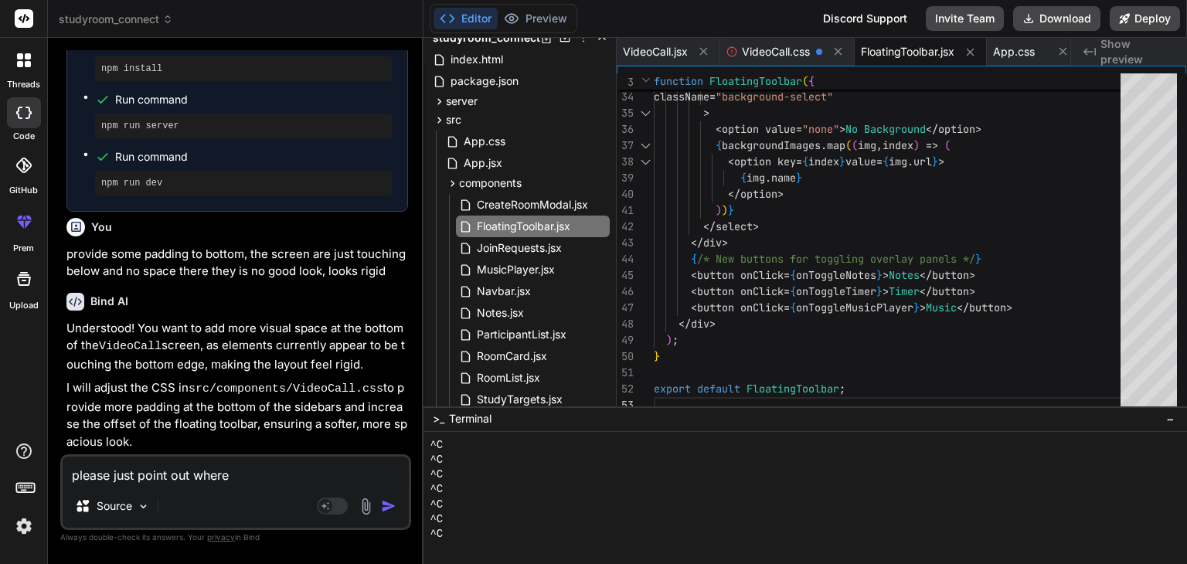
type textarea "please just point out where s"
type textarea "x"
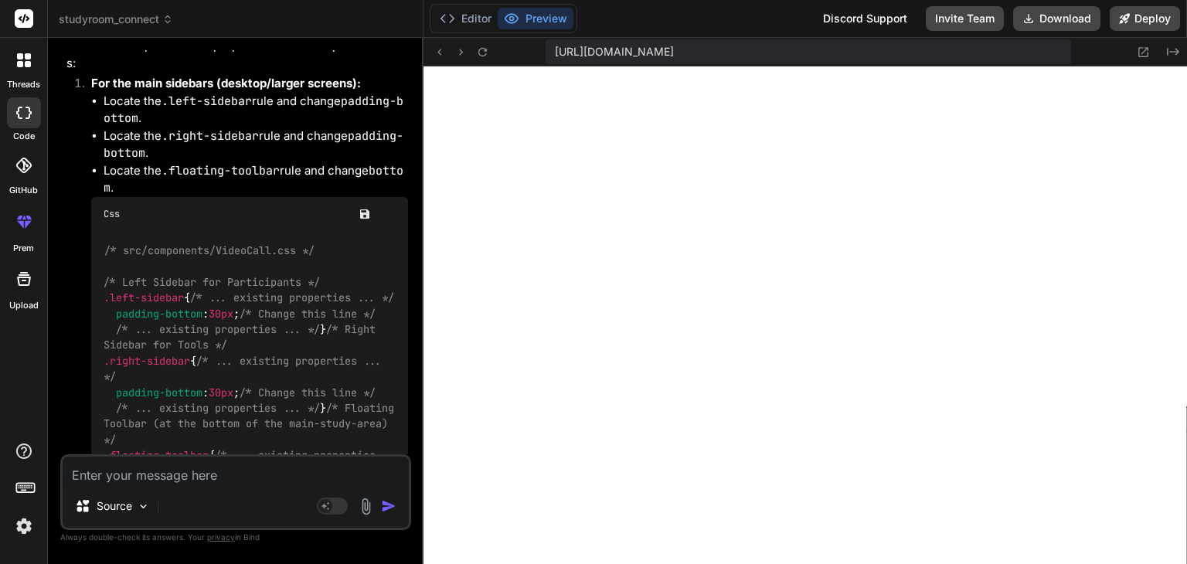
scroll to position [19990, 0]
drag, startPoint x: 168, startPoint y: 148, endPoint x: 260, endPoint y: 142, distance: 92.2
click at [259, 142] on code ".right-sidebar" at bounding box center [210, 135] width 97 height 15
copy code "right-sidebar"
click at [259, 142] on code ".right-sidebar" at bounding box center [210, 135] width 97 height 15
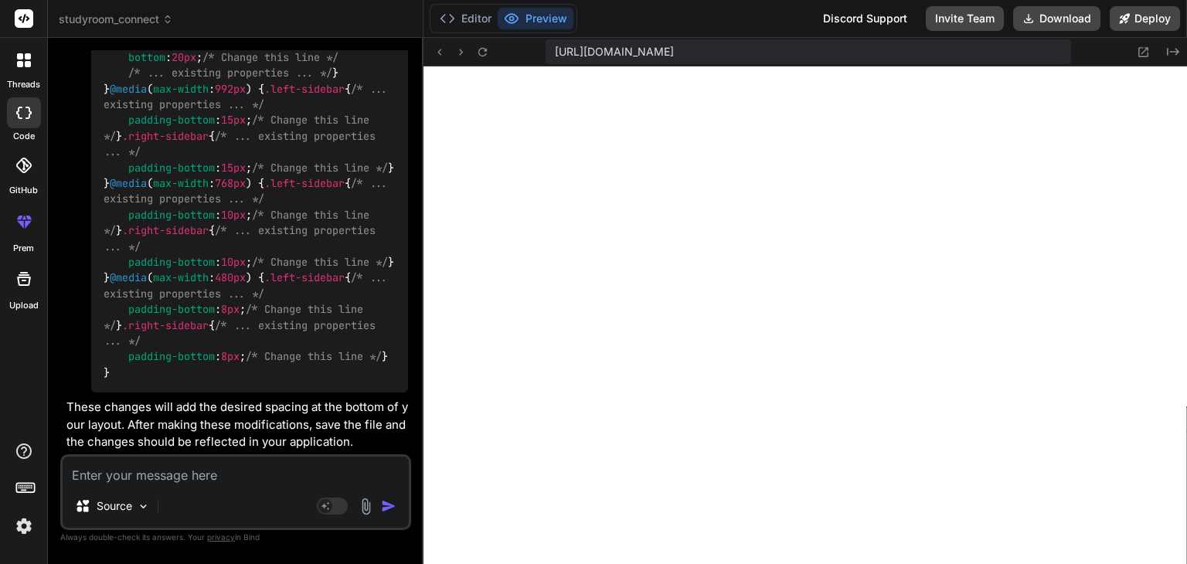
scroll to position [21346, 0]
click at [172, 465] on textarea at bounding box center [236, 471] width 346 height 28
click at [25, 183] on div "GitHub" at bounding box center [23, 169] width 47 height 55
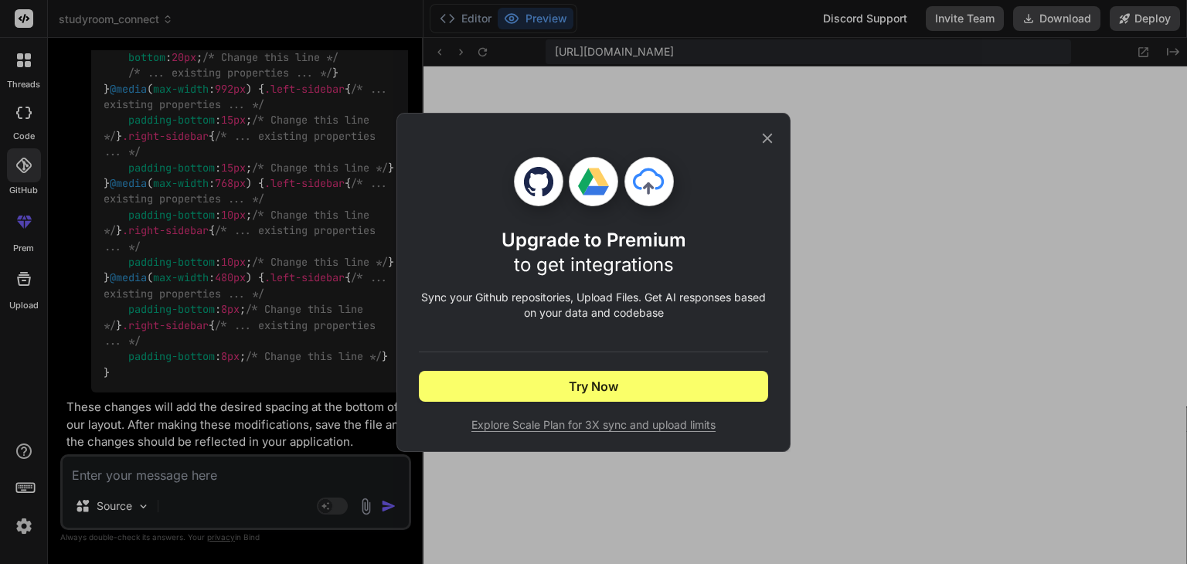
click at [765, 132] on icon at bounding box center [767, 138] width 17 height 17
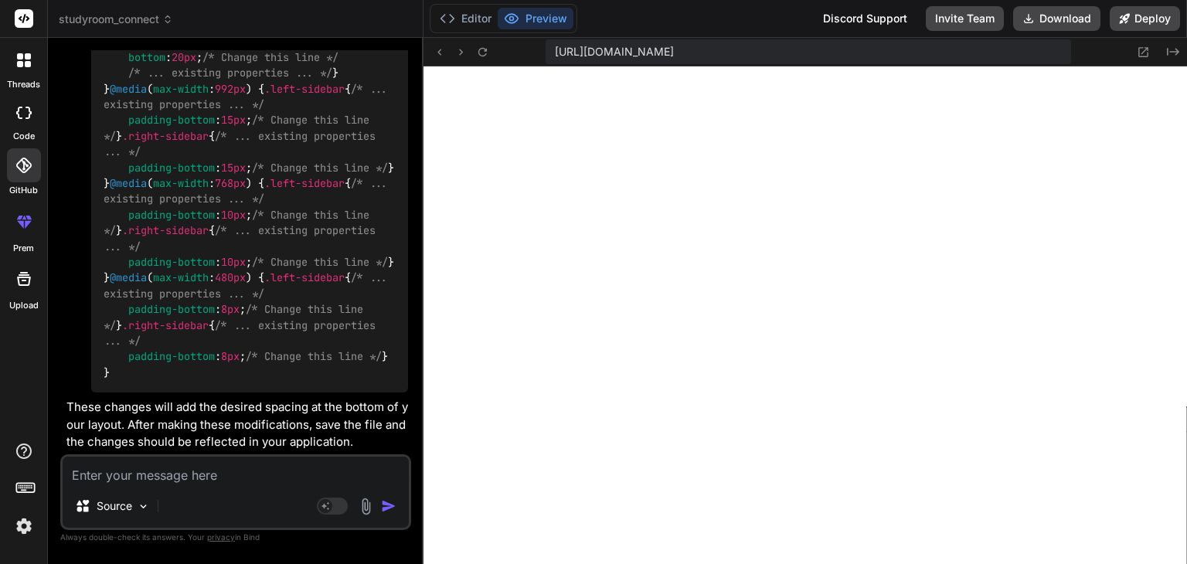
click at [195, 482] on textarea at bounding box center [236, 471] width 346 height 28
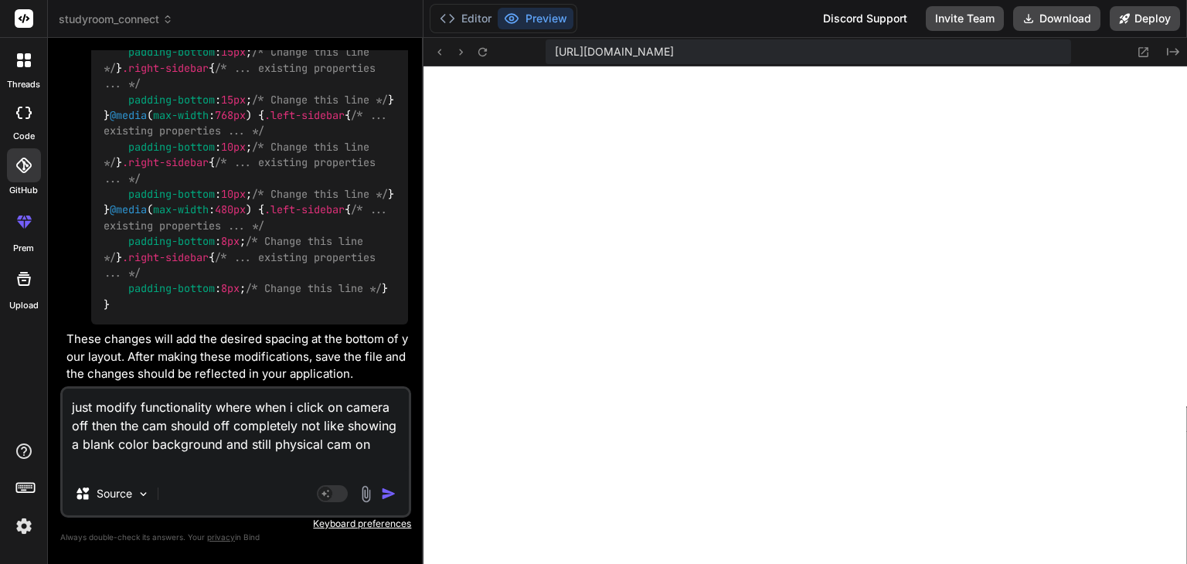
click at [160, 465] on textarea "just modify functionality where when i click on camera off then the cam should …" at bounding box center [236, 430] width 346 height 83
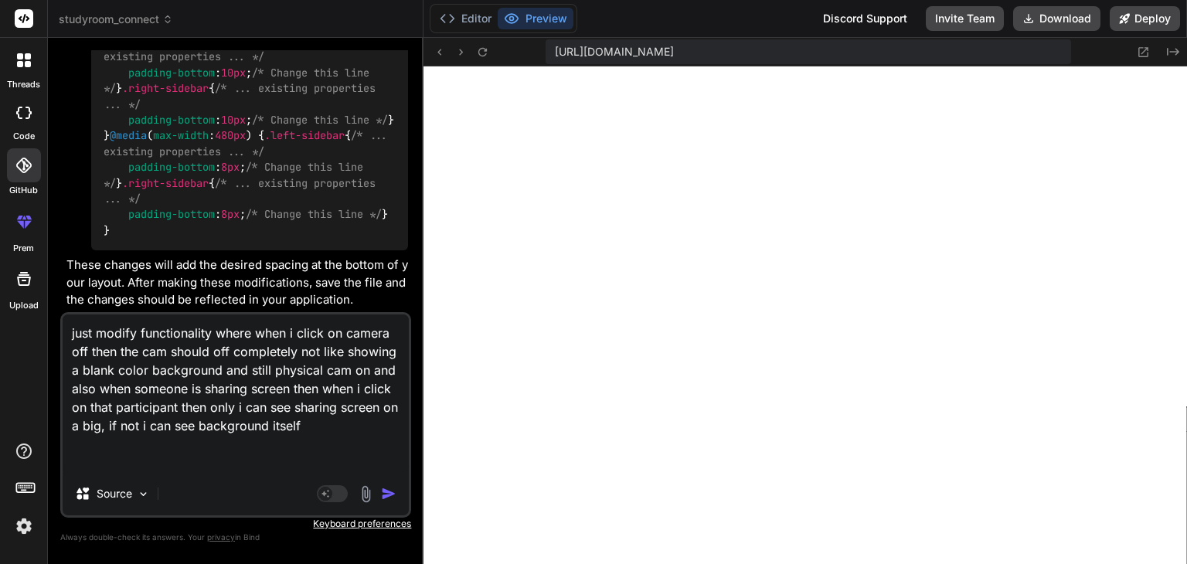
paste textarea "import React, { useState, useEffect, useRef, useCallback } from 'react'; import…"
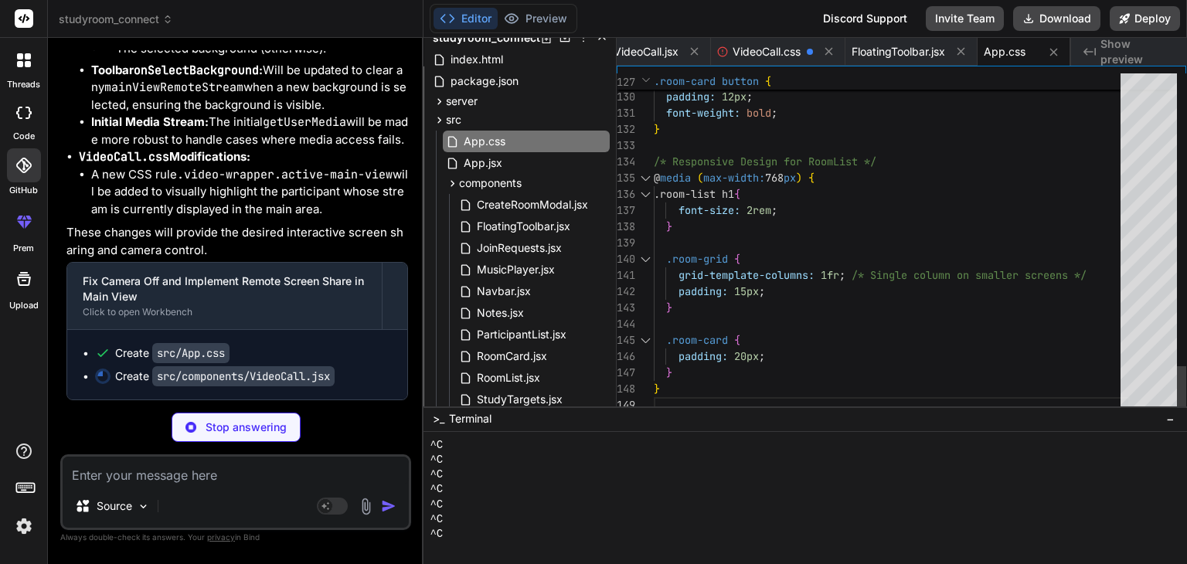
scroll to position [48, 0]
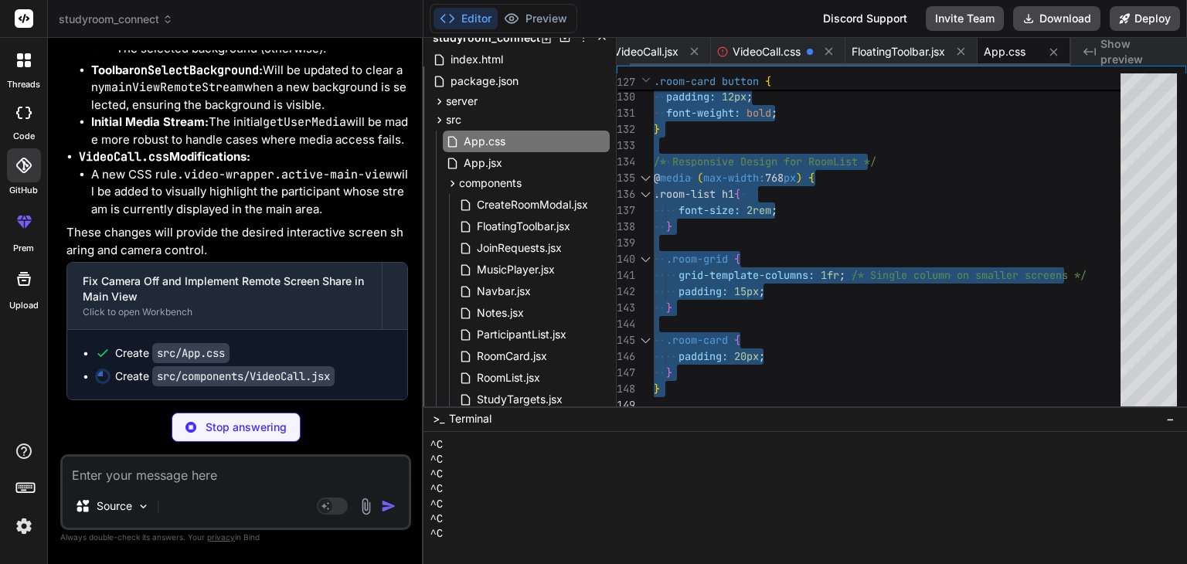
scroll to position [0, 0]
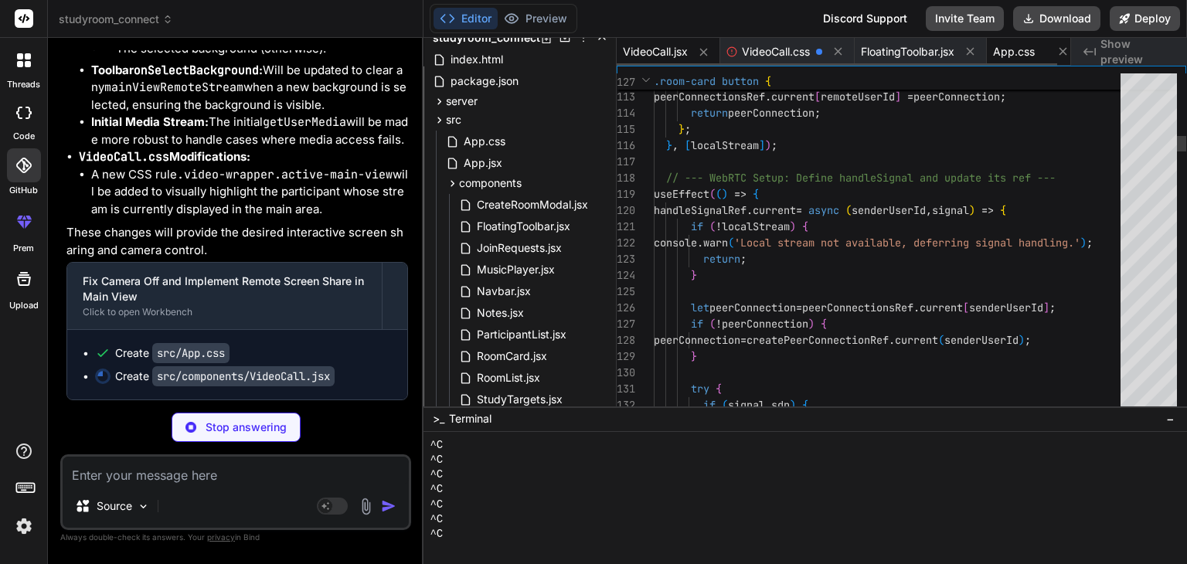
click at [1003, 49] on span "App.css" at bounding box center [1014, 51] width 42 height 15
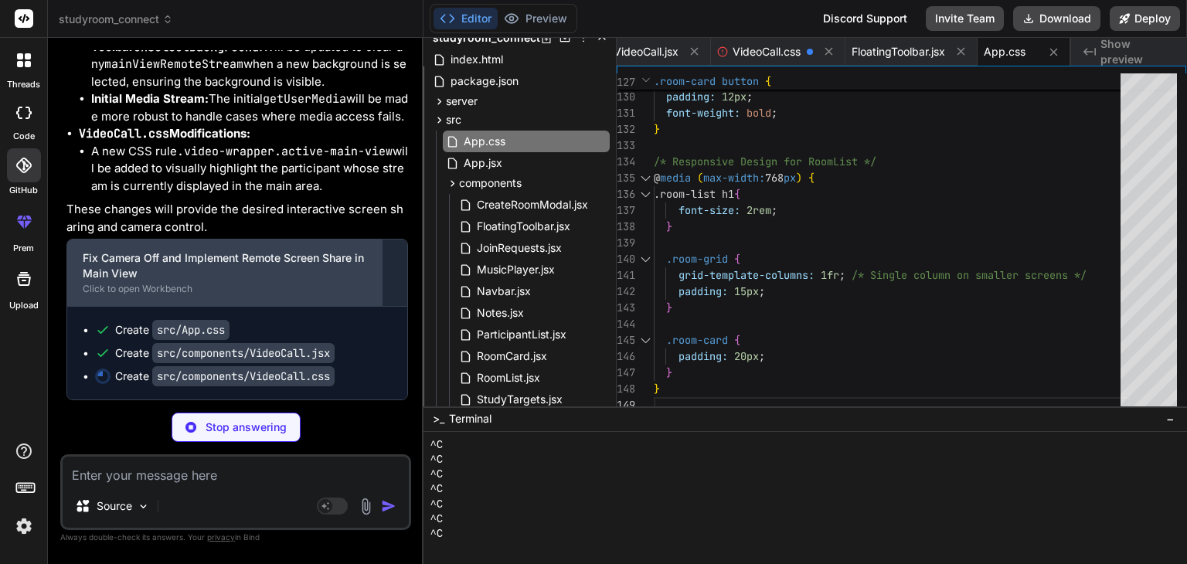
scroll to position [27554, 0]
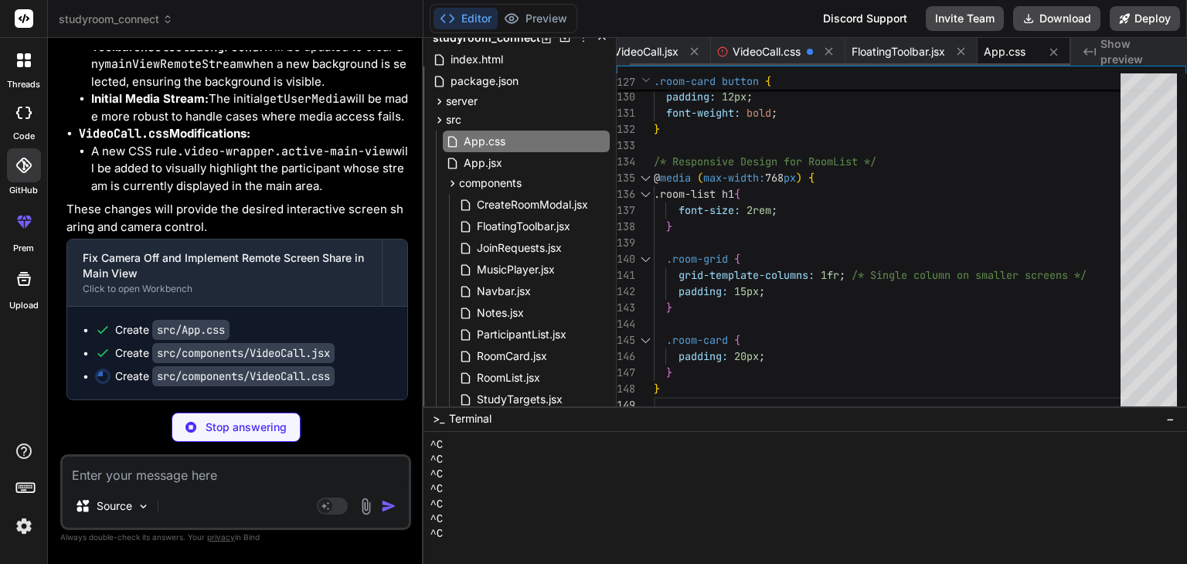
click at [1010, 52] on span "App.css" at bounding box center [1005, 51] width 42 height 15
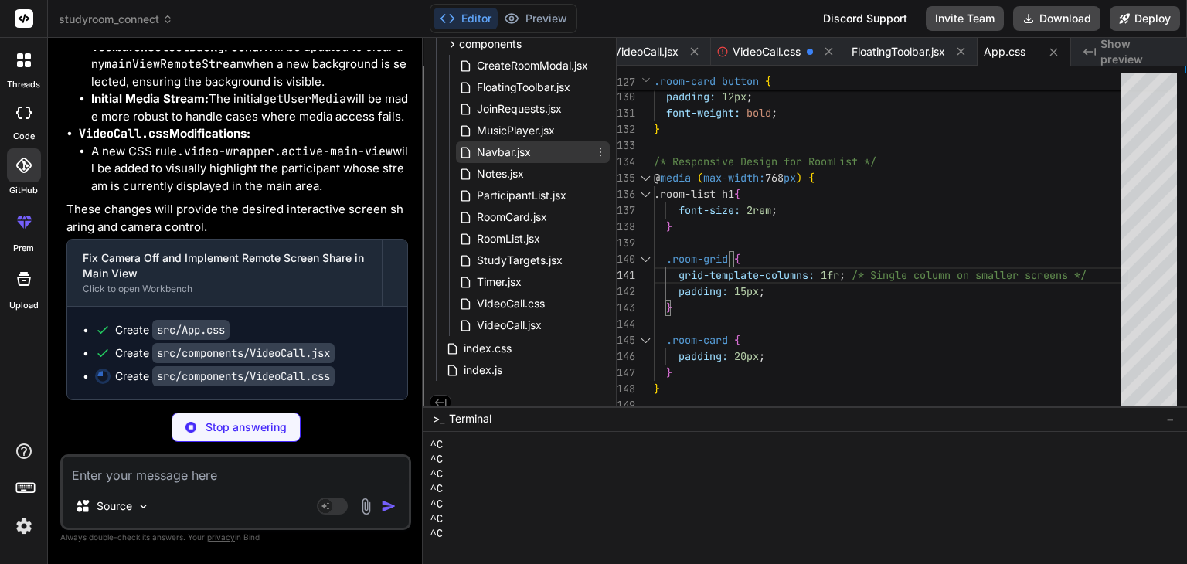
scroll to position [194, 0]
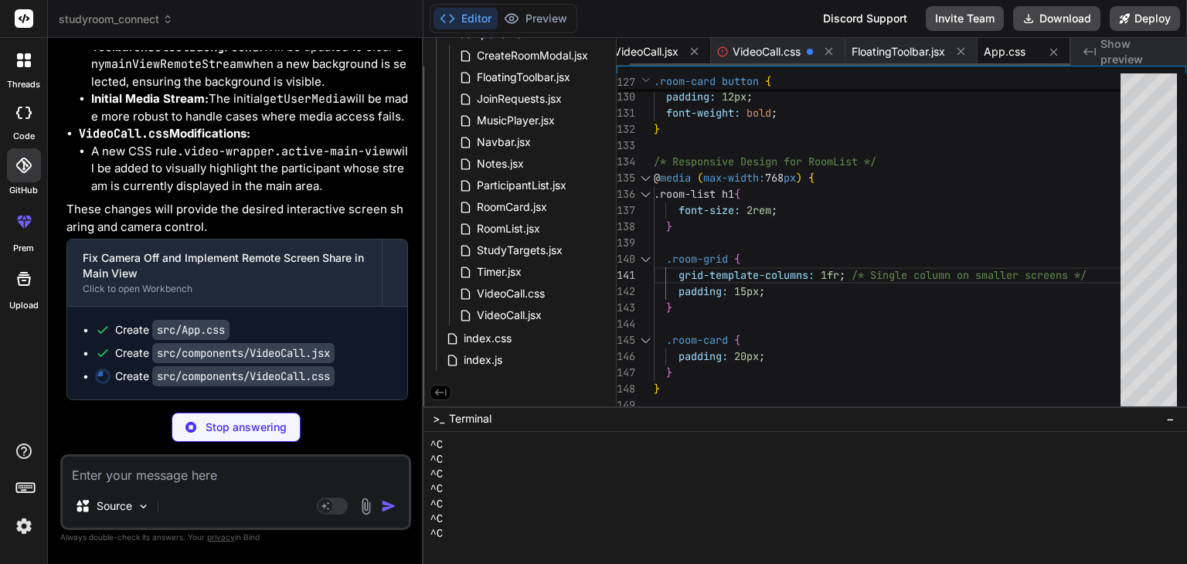
click at [665, 50] on span "VideoCall.jsx" at bounding box center [646, 51] width 65 height 15
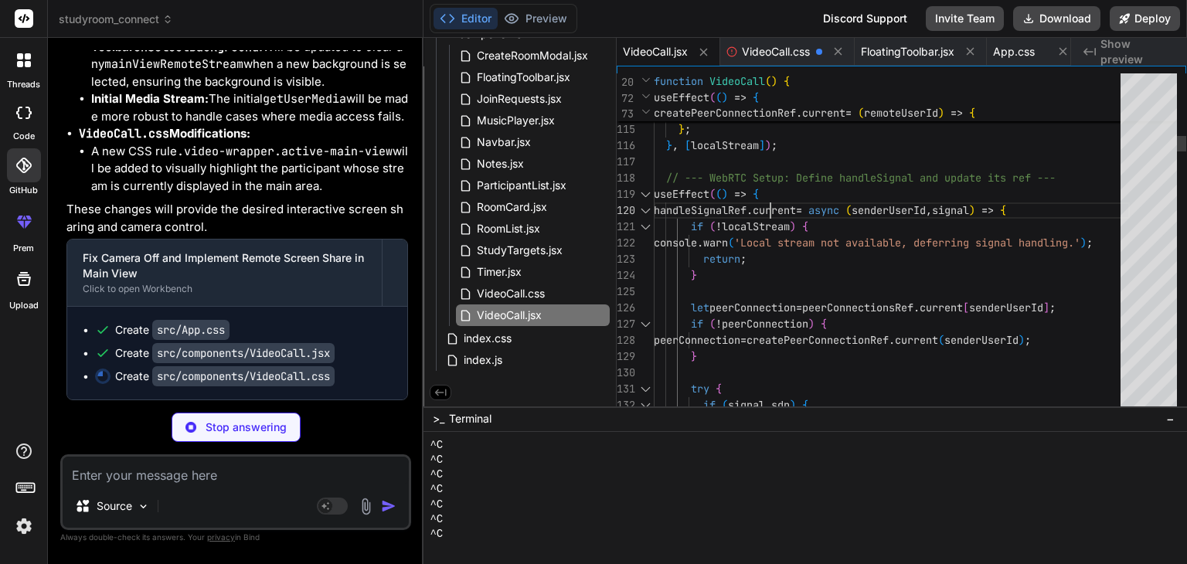
scroll to position [48, 0]
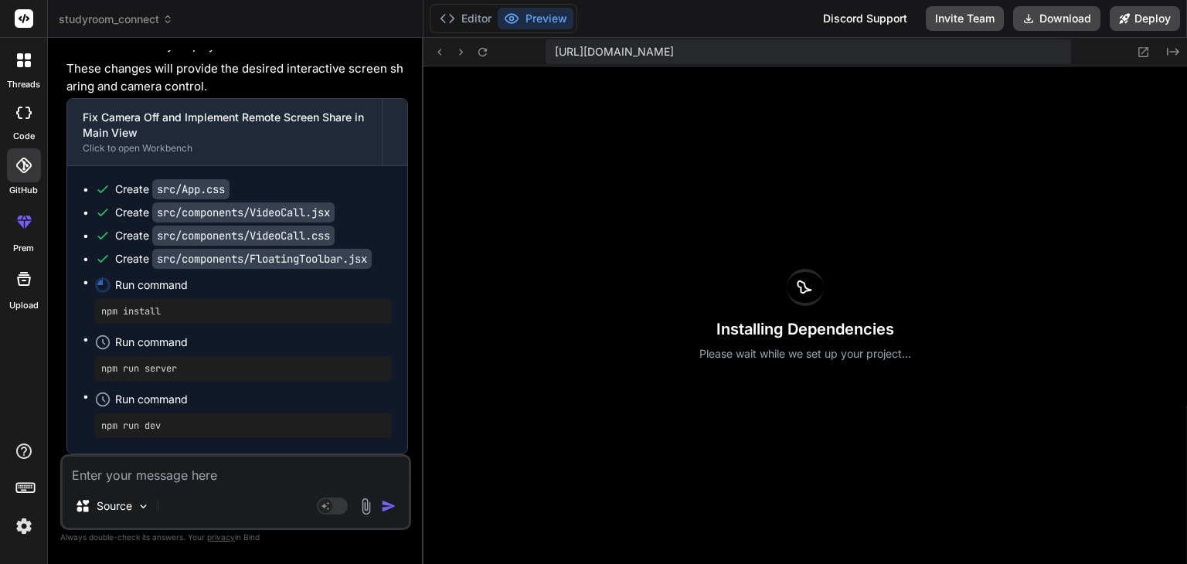
scroll to position [27695, 0]
click at [179, 458] on textarea at bounding box center [236, 471] width 346 height 28
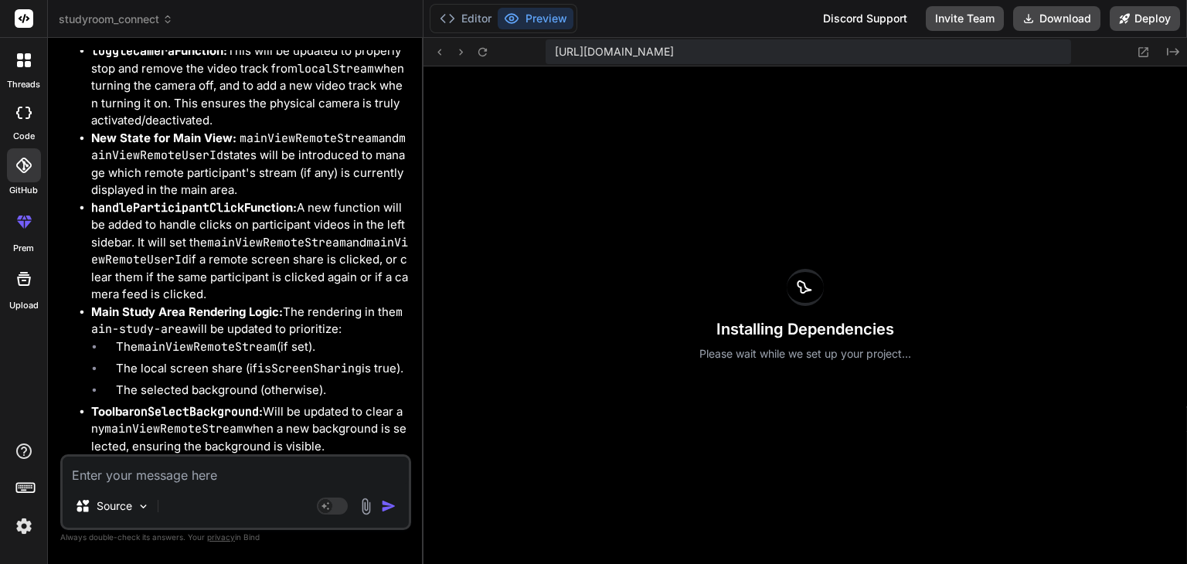
scroll to position [26720, 0]
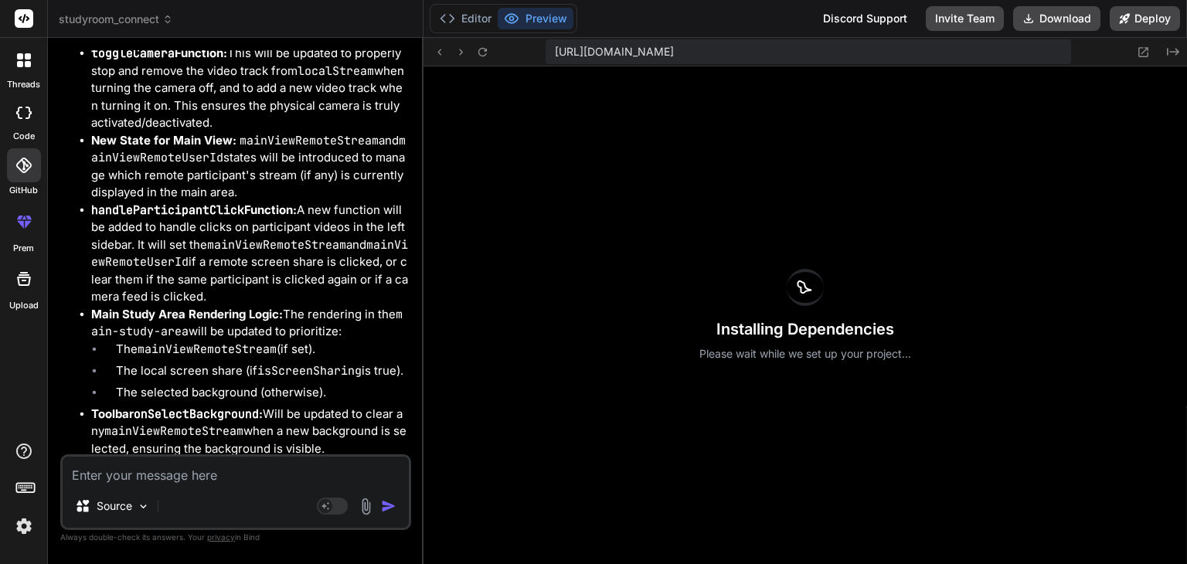
click at [192, 474] on textarea at bounding box center [236, 471] width 346 height 28
